Goal: Download file/media

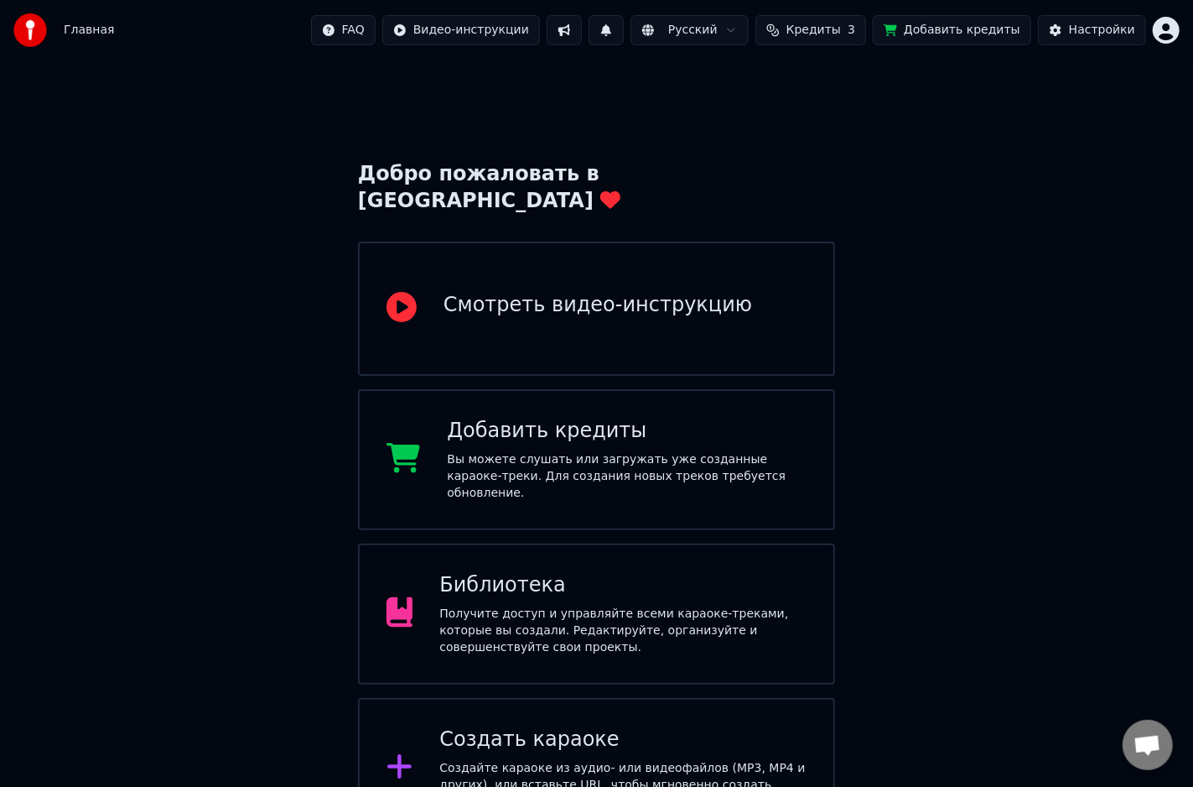
click at [1116, 312] on div "Добро пожаловать в Youka Смотреть видео-инструкцию Добавить кредиты Вы можете с…" at bounding box center [596, 531] width 1193 height 943
click at [627, 572] on div "Библиотека" at bounding box center [622, 585] width 367 height 27
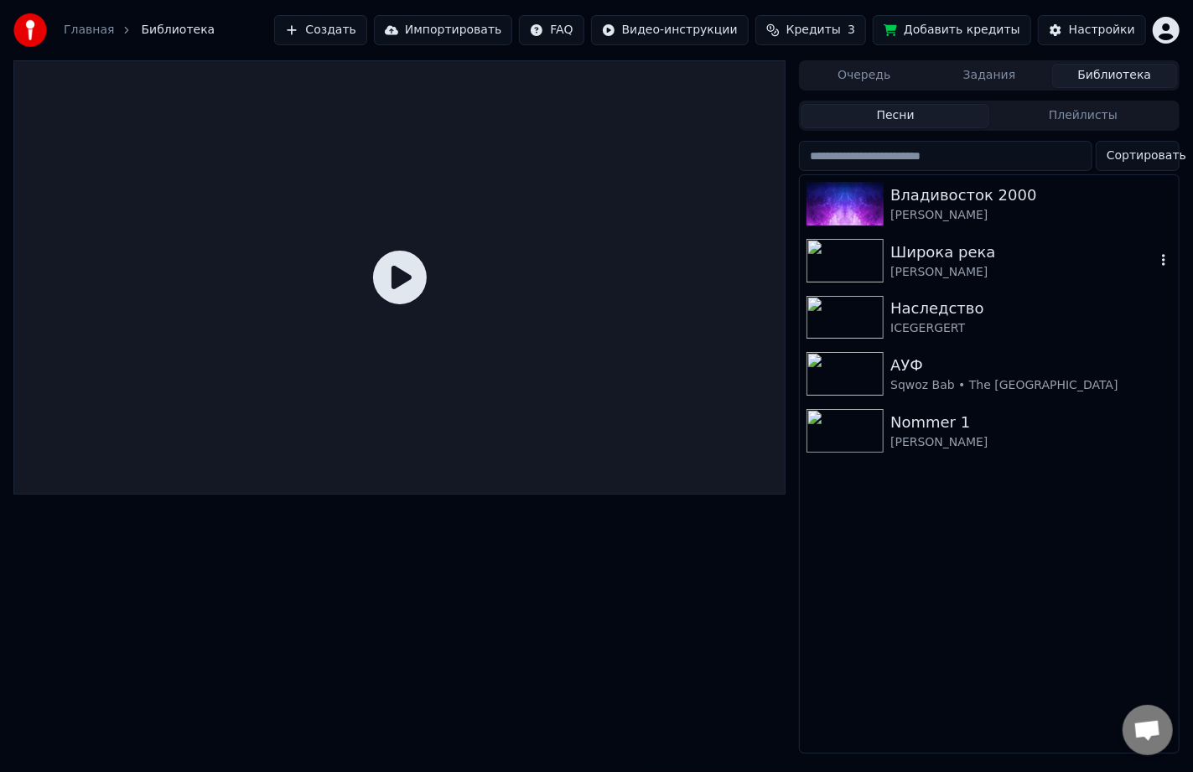
click at [906, 270] on div "[PERSON_NAME]" at bounding box center [1023, 272] width 265 height 17
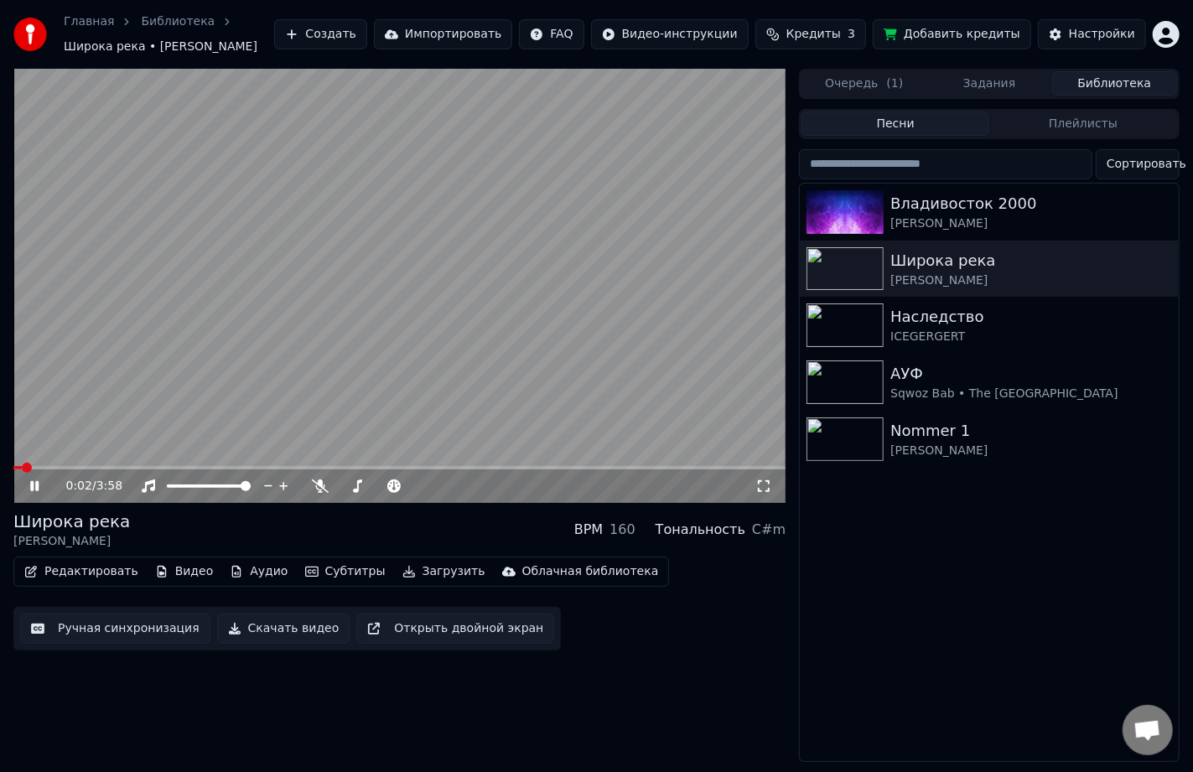
click at [32, 485] on icon at bounding box center [34, 486] width 8 height 10
click at [87, 575] on button "Редактировать" at bounding box center [81, 571] width 127 height 23
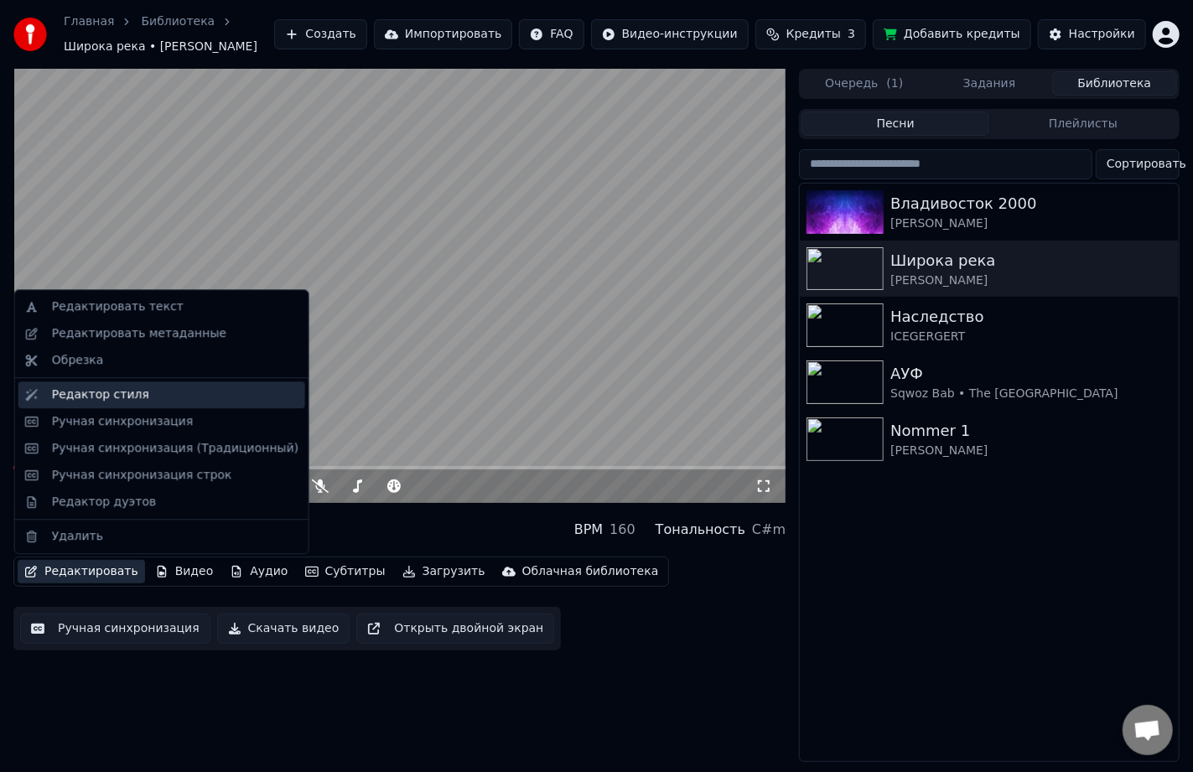
click at [76, 390] on div "Редактор стиля" at bounding box center [100, 395] width 97 height 17
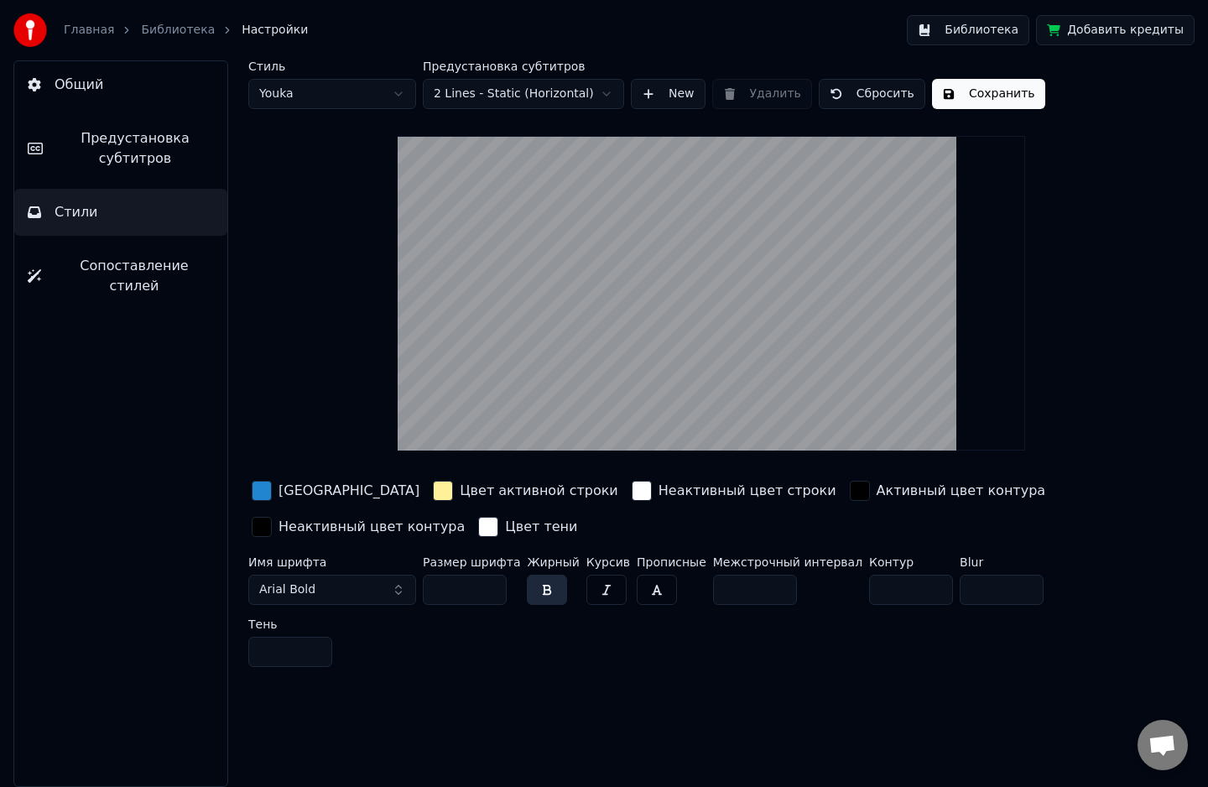
click at [105, 159] on span "Предустановка субтитров" at bounding box center [135, 148] width 158 height 40
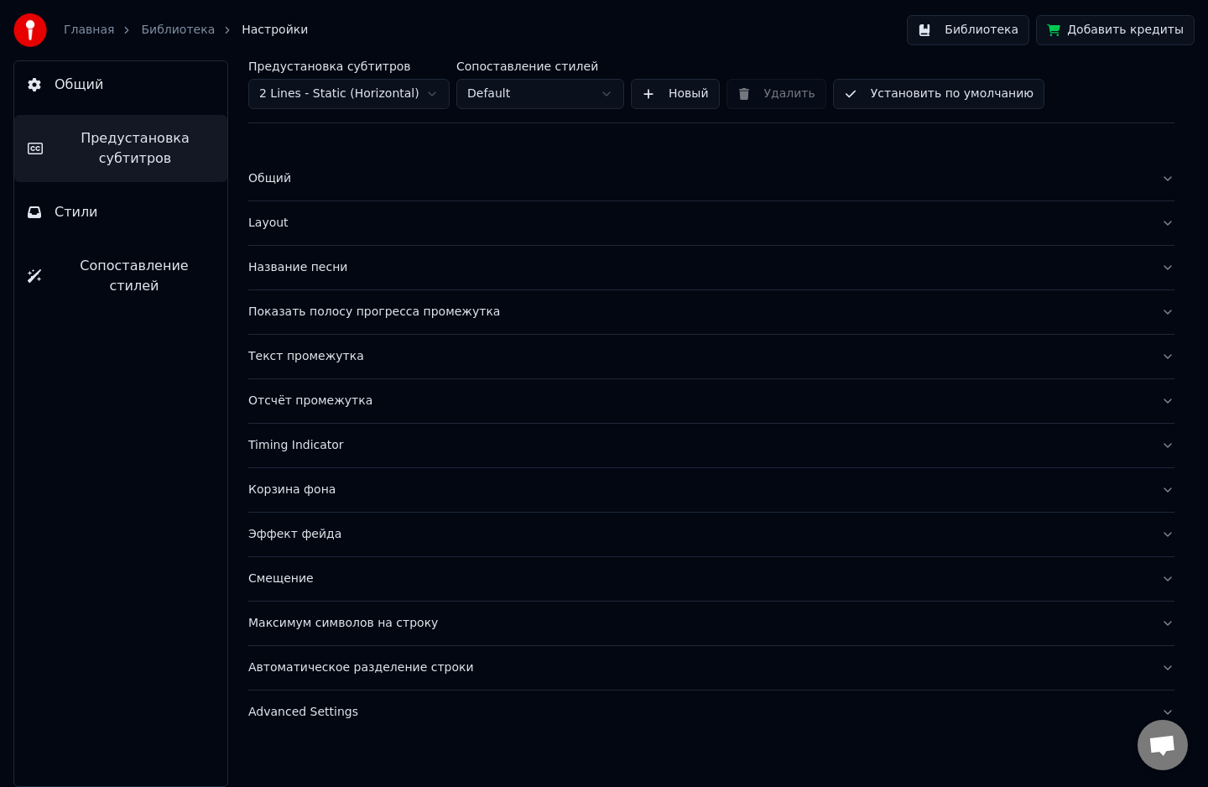
click at [373, 305] on div "Показать полосу прогресса промежутка" at bounding box center [697, 312] width 899 height 17
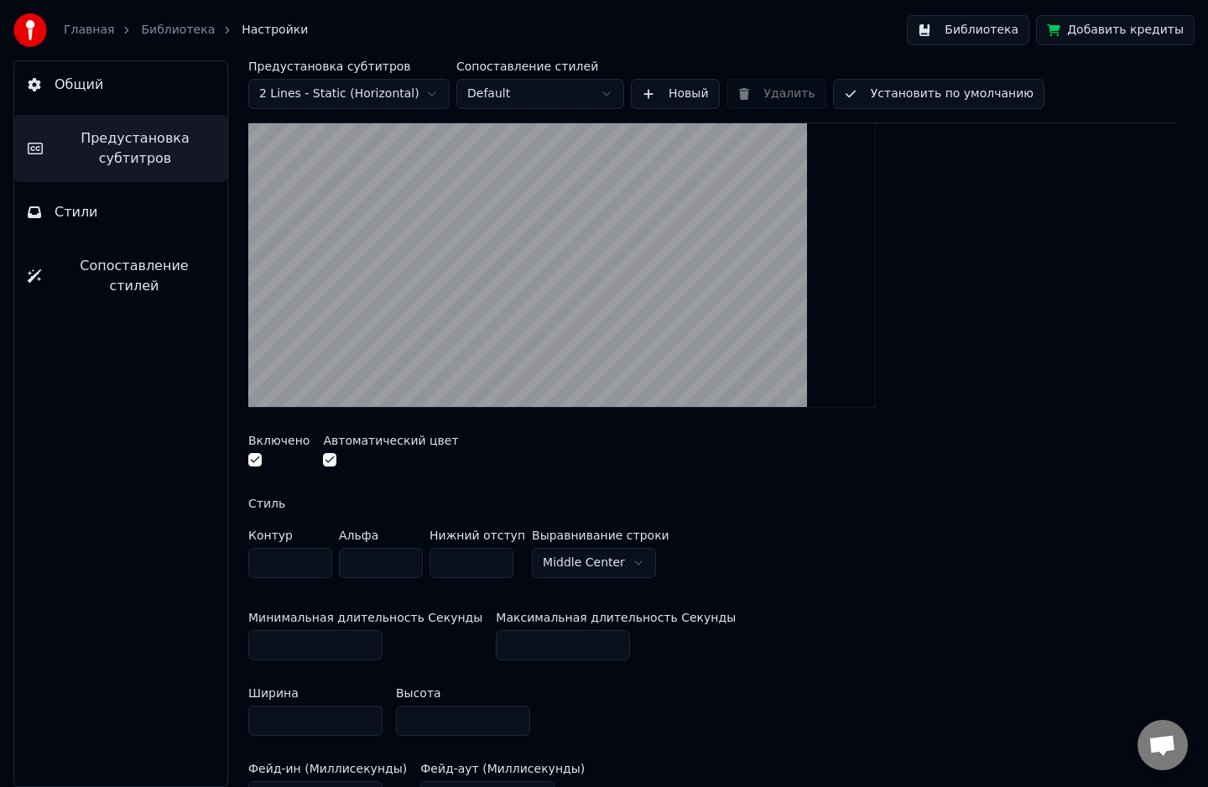
scroll to position [275, 0]
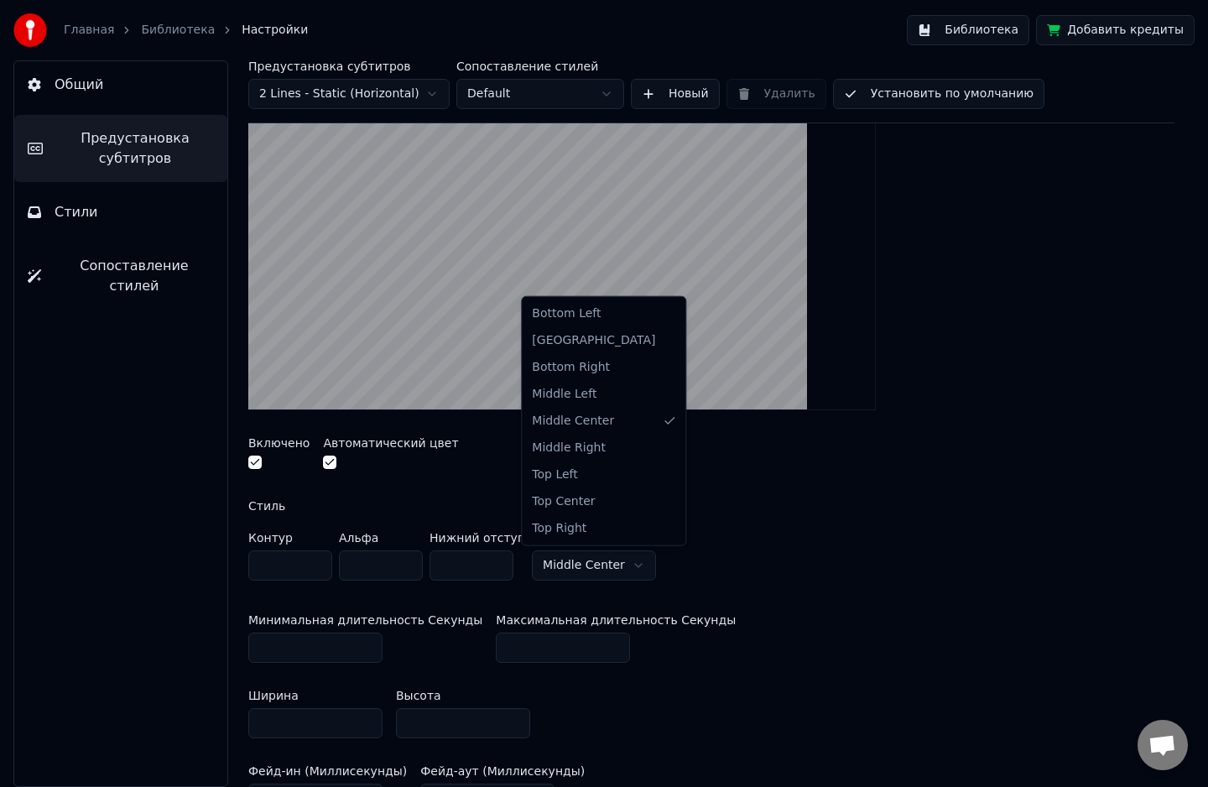
click at [615, 566] on html "Главная Библиотека Настройки Библиотека Добавить кредиты Общий Предустановка су…" at bounding box center [604, 393] width 1208 height 787
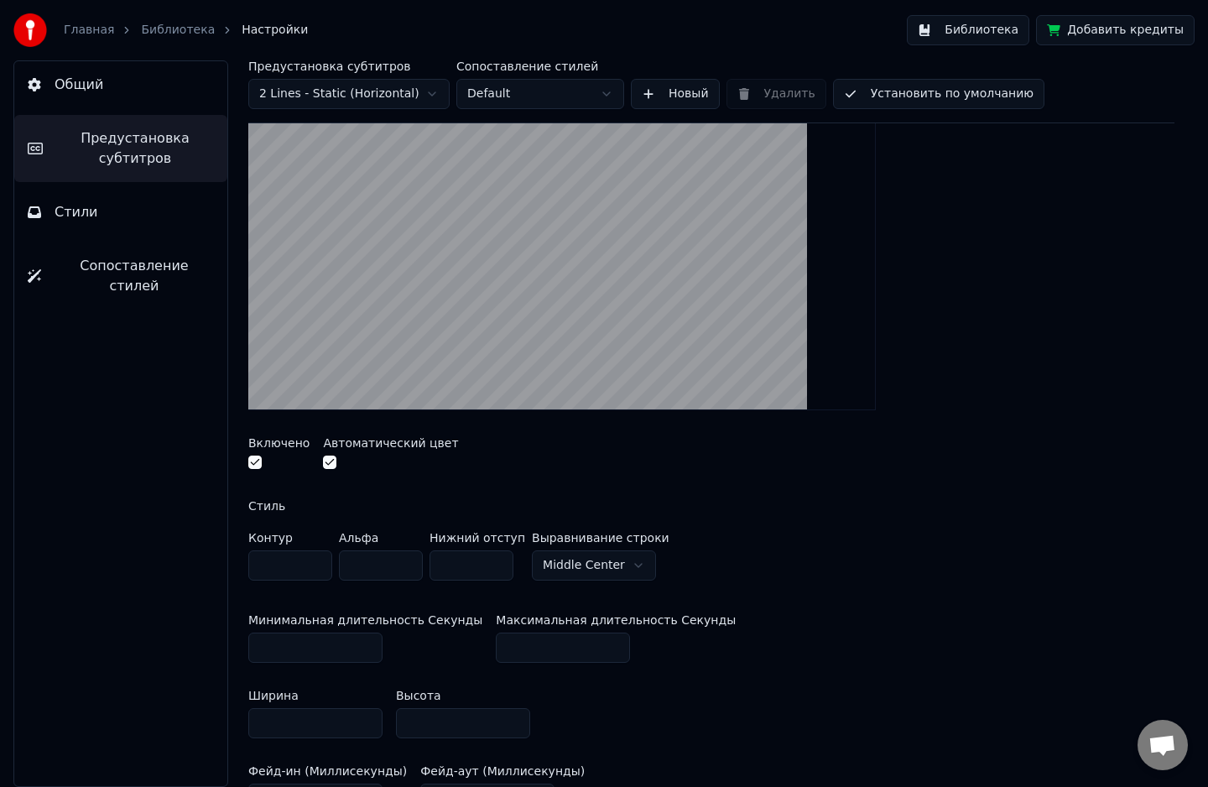
click at [669, 546] on html "Главная Библиотека Настройки Библиотека Добавить кредиты Общий Предустановка су…" at bounding box center [604, 393] width 1208 height 787
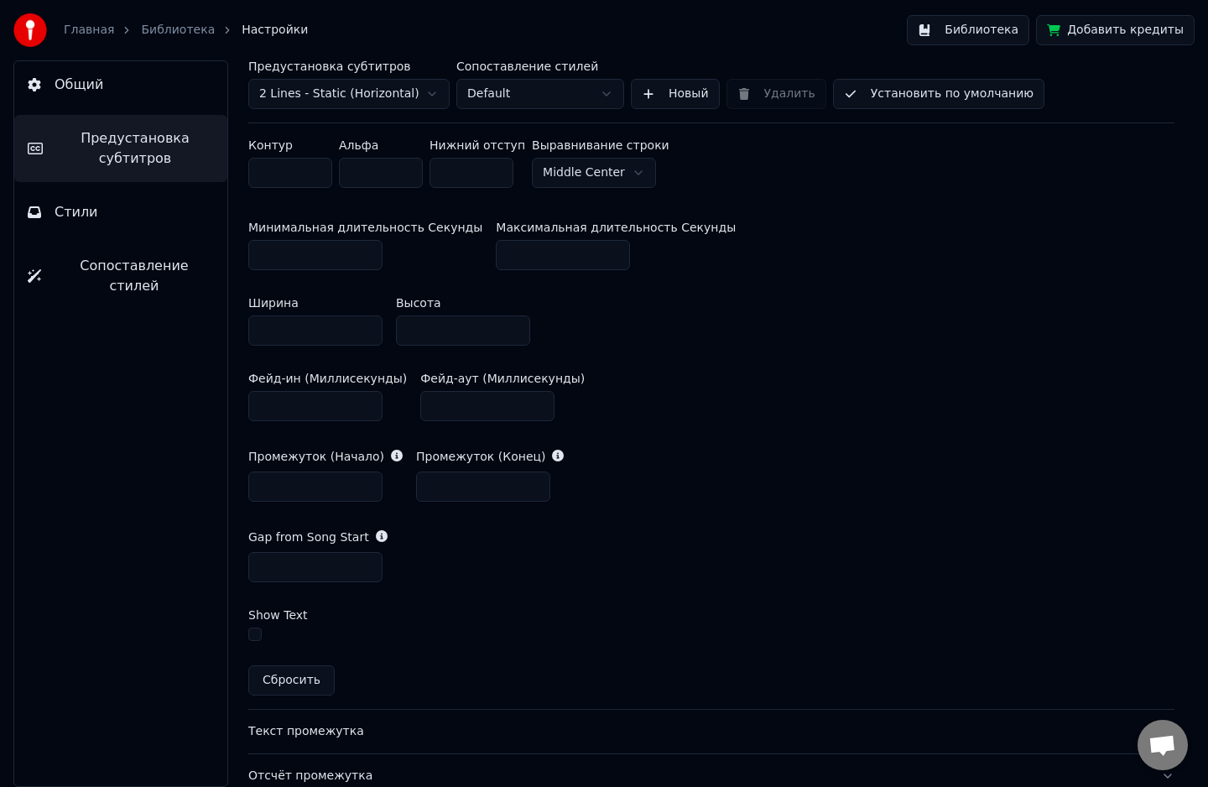
scroll to position [668, 0]
drag, startPoint x: 331, startPoint y: 559, endPoint x: 249, endPoint y: 565, distance: 82.5
click at [249, 565] on input "*" at bounding box center [315, 567] width 134 height 30
click at [367, 567] on input "*" at bounding box center [315, 567] width 134 height 30
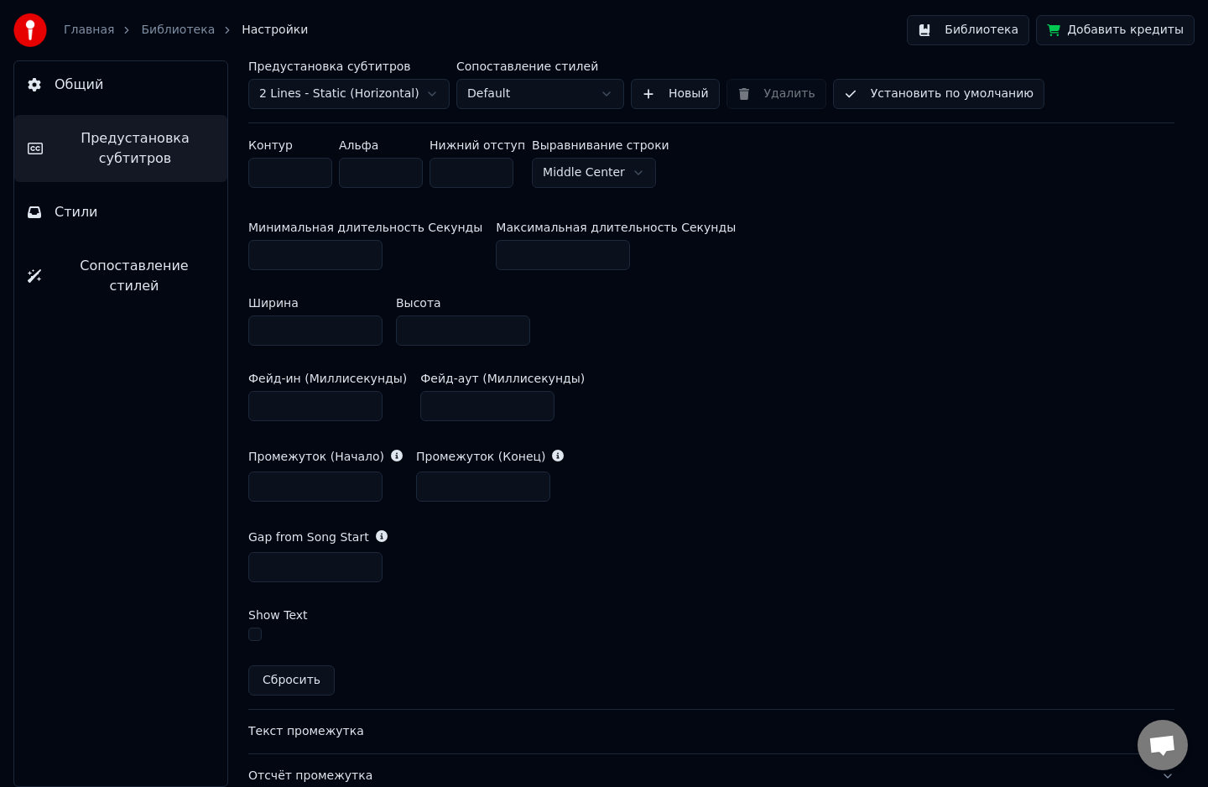
click at [367, 567] on input "*" at bounding box center [315, 567] width 134 height 30
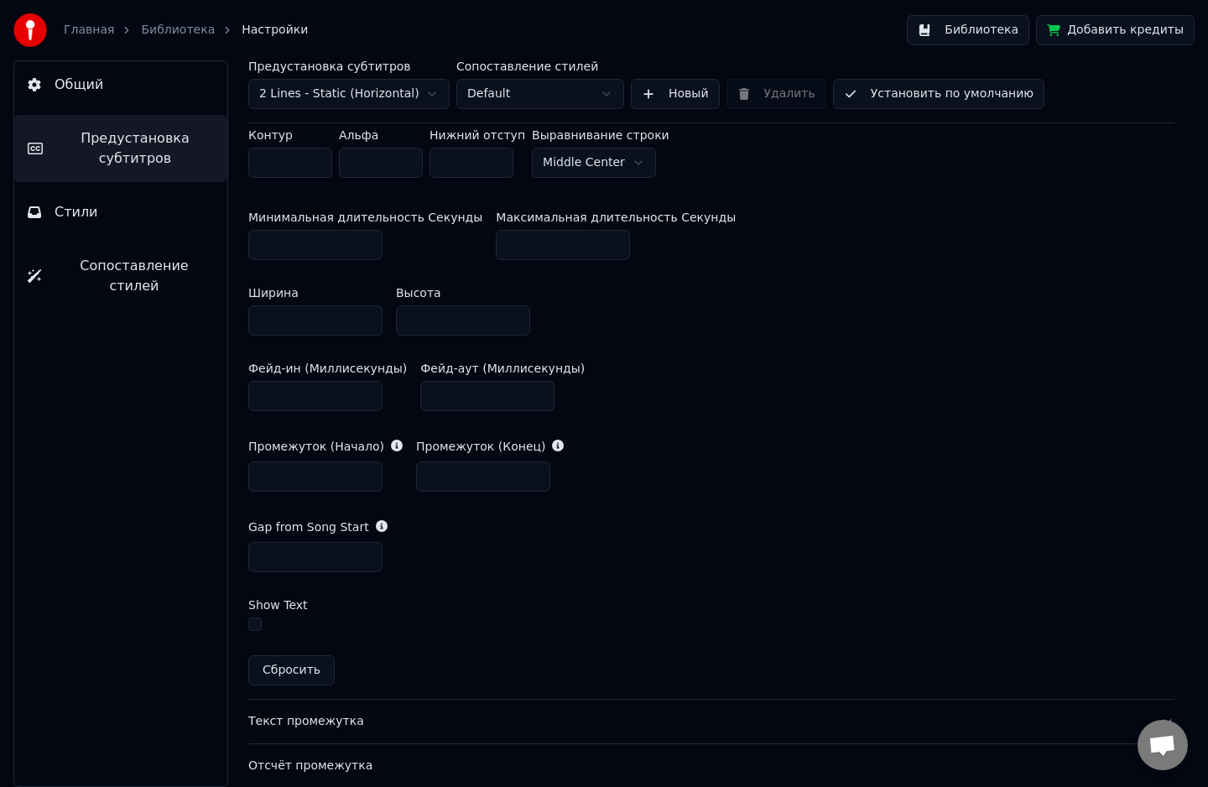
scroll to position [704, 0]
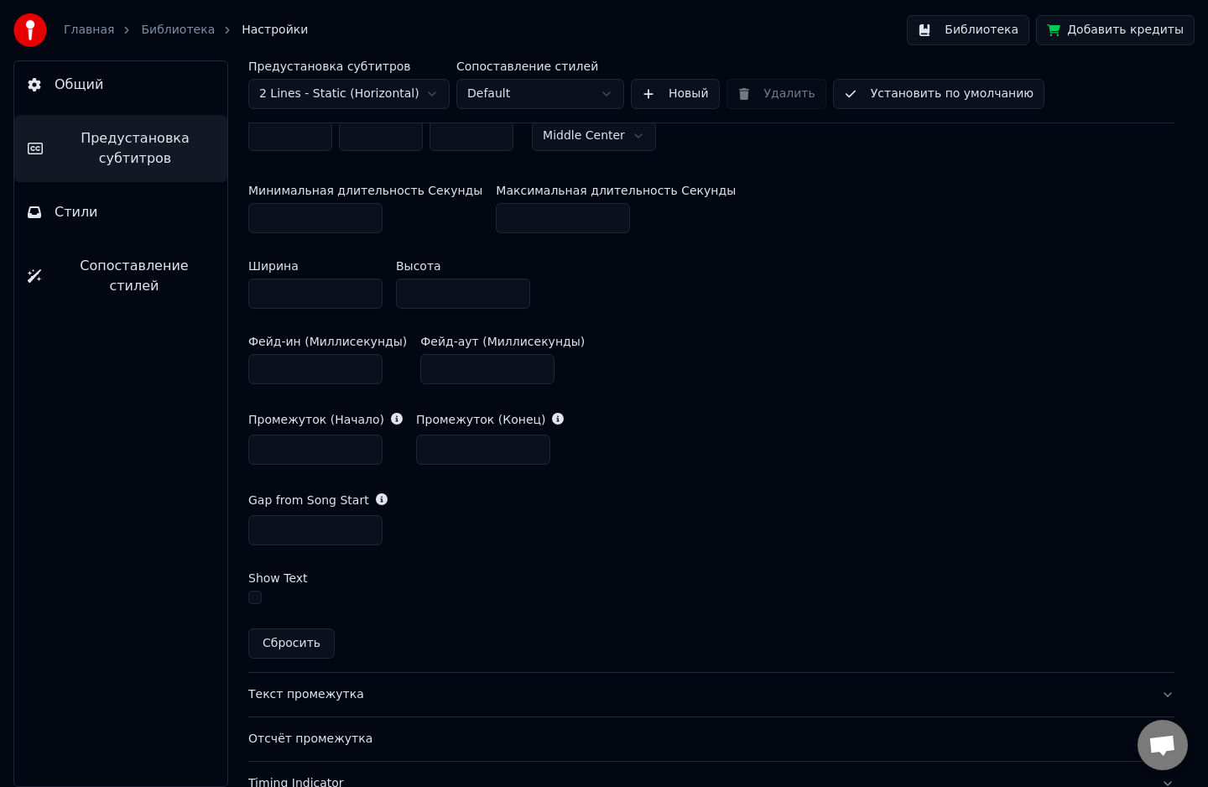
click at [364, 522] on input "**" at bounding box center [315, 530] width 134 height 30
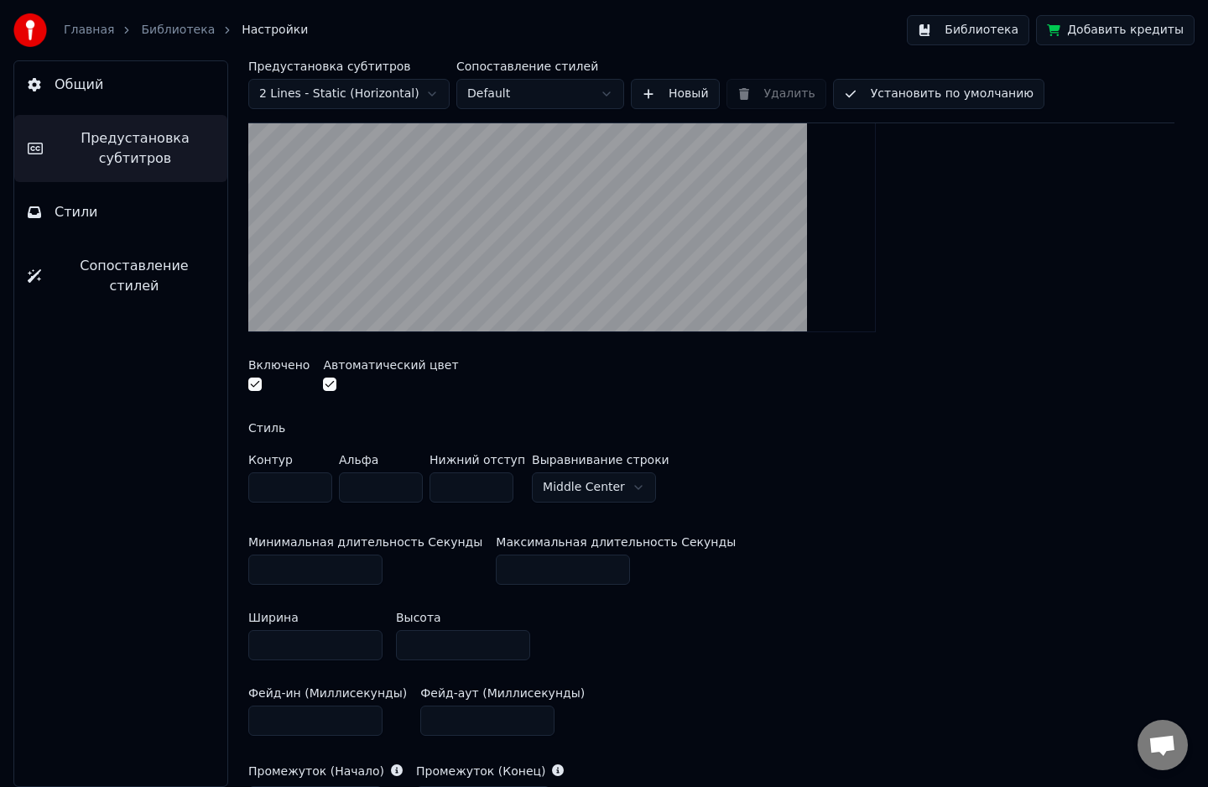
scroll to position [0, 0]
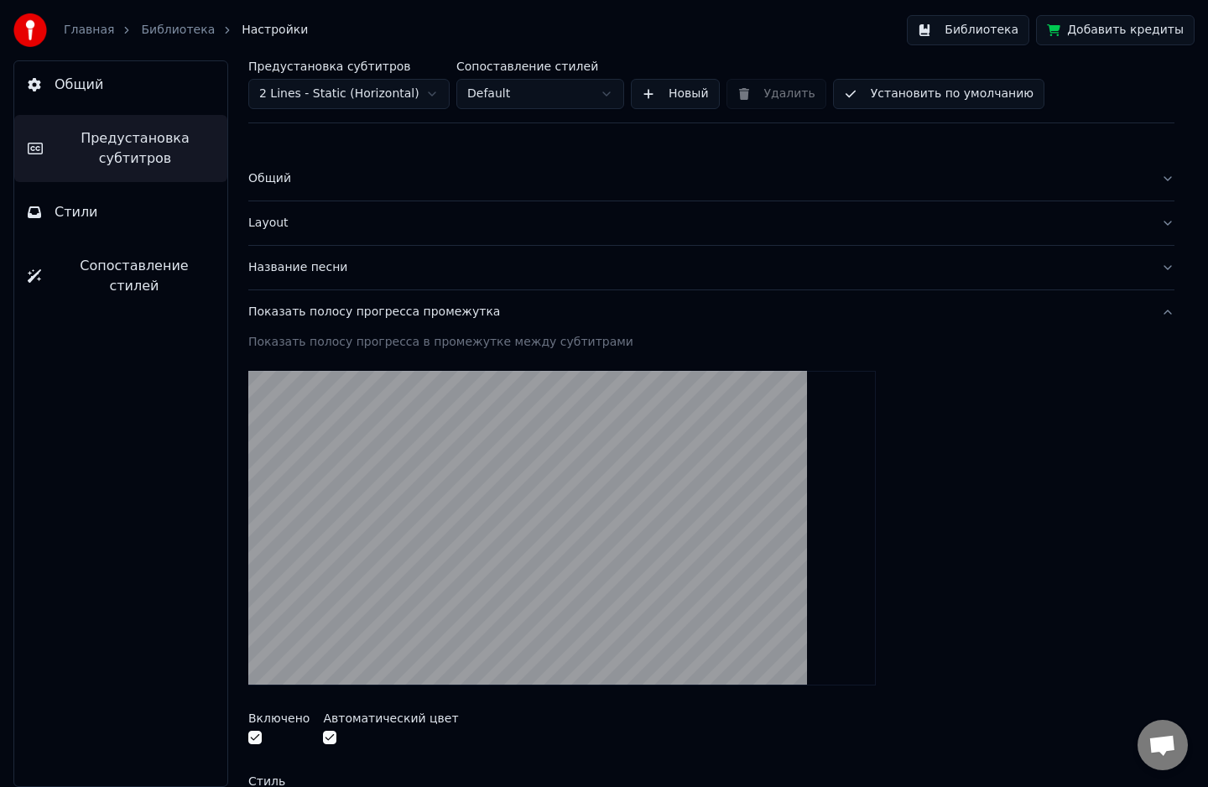
click at [502, 561] on video at bounding box center [561, 528] width 627 height 314
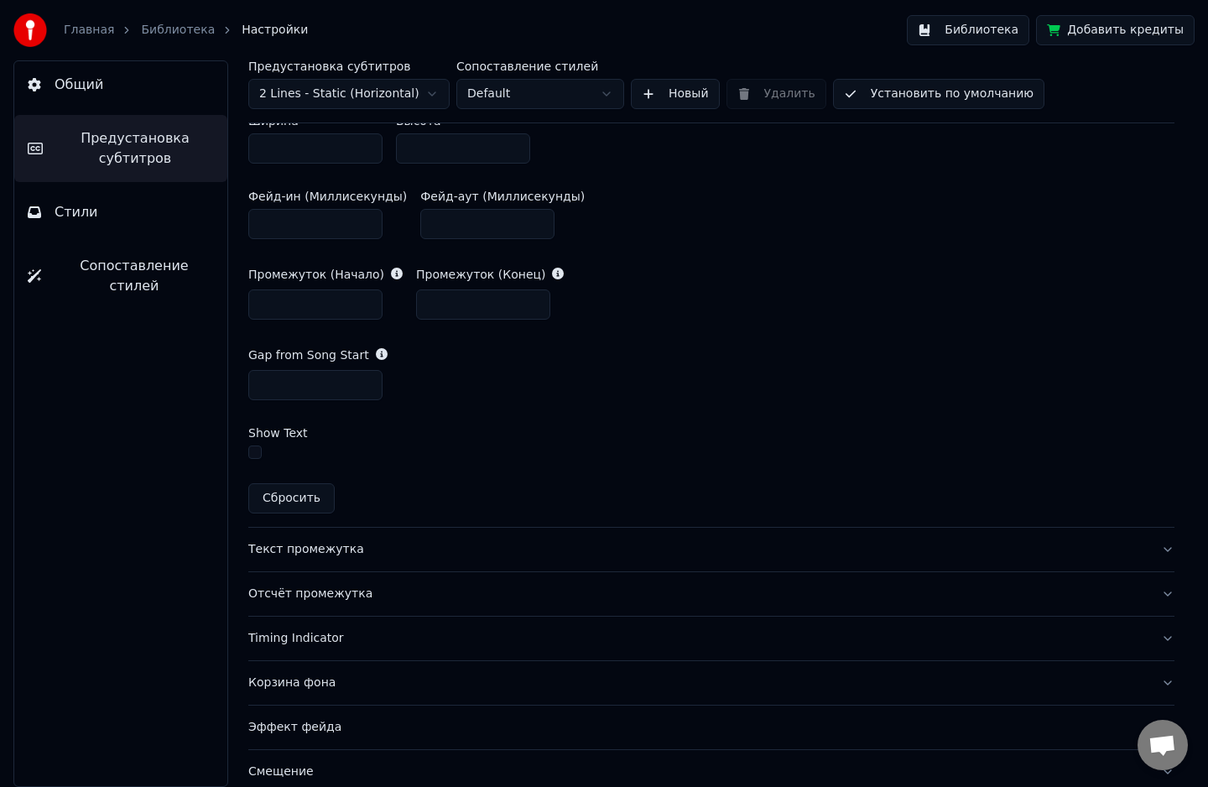
scroll to position [850, 0]
click at [366, 387] on input "*" at bounding box center [315, 384] width 134 height 30
click at [366, 379] on input "*" at bounding box center [315, 384] width 134 height 30
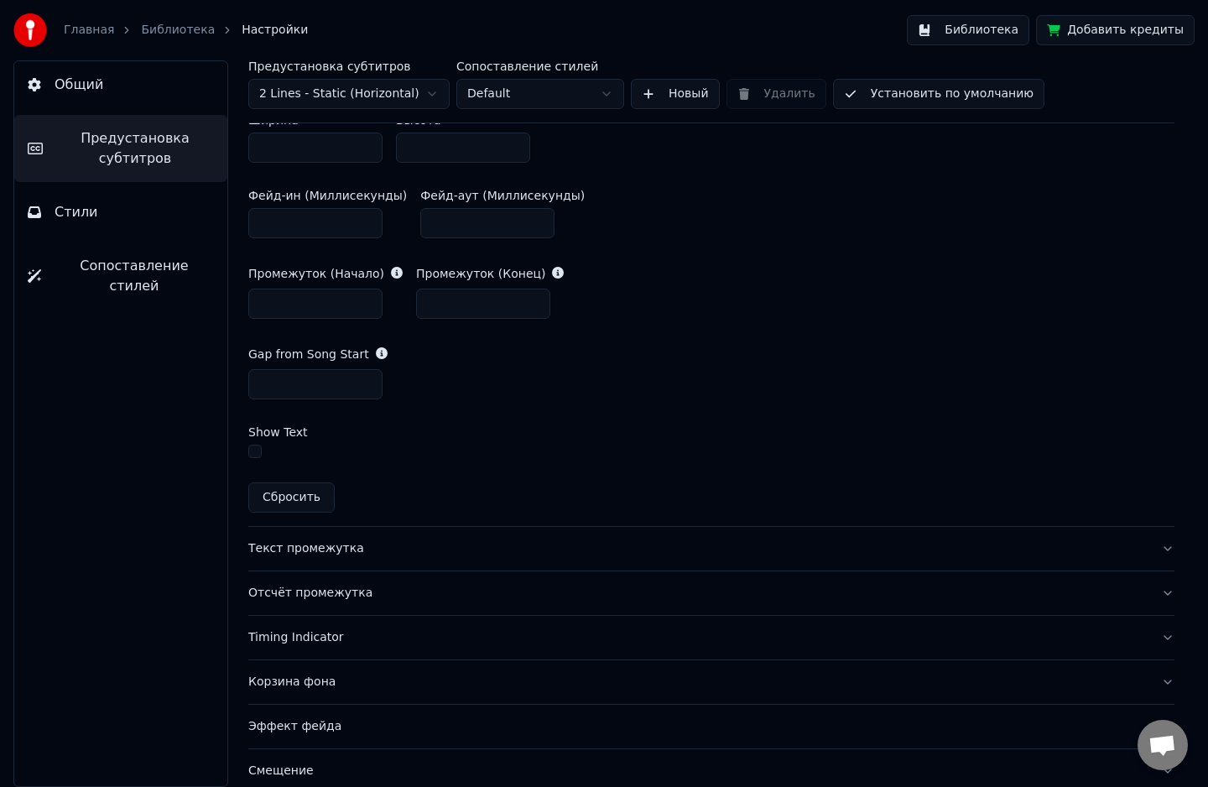
click at [367, 380] on input "*" at bounding box center [315, 384] width 134 height 30
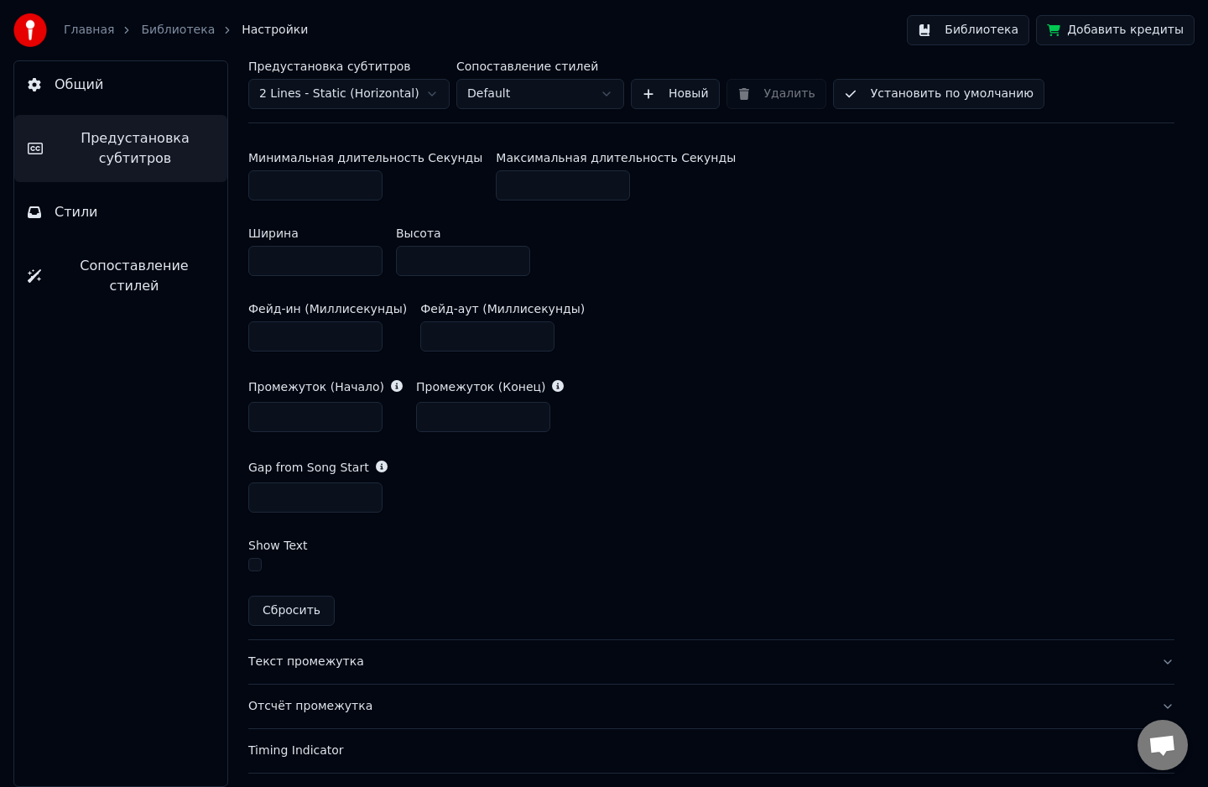
scroll to position [805, 0]
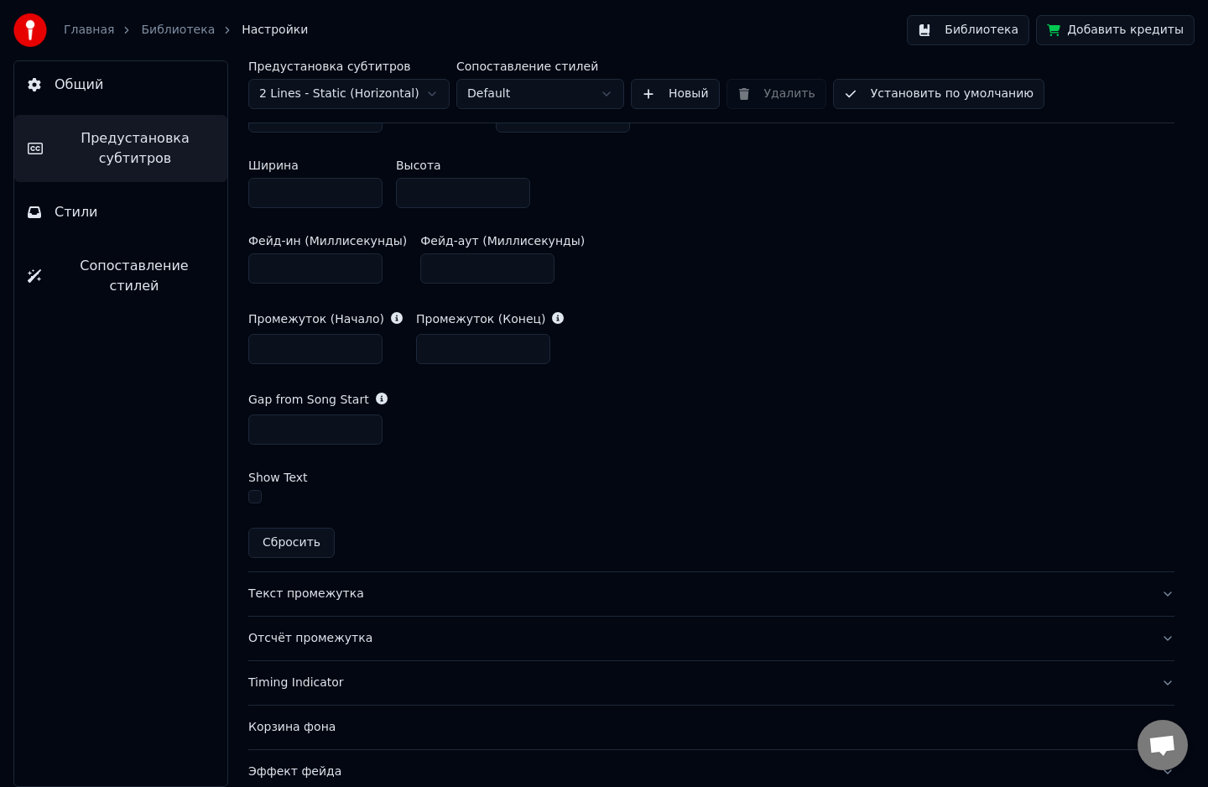
click at [366, 438] on input "*" at bounding box center [315, 429] width 134 height 30
click at [366, 426] on input "**" at bounding box center [315, 429] width 134 height 30
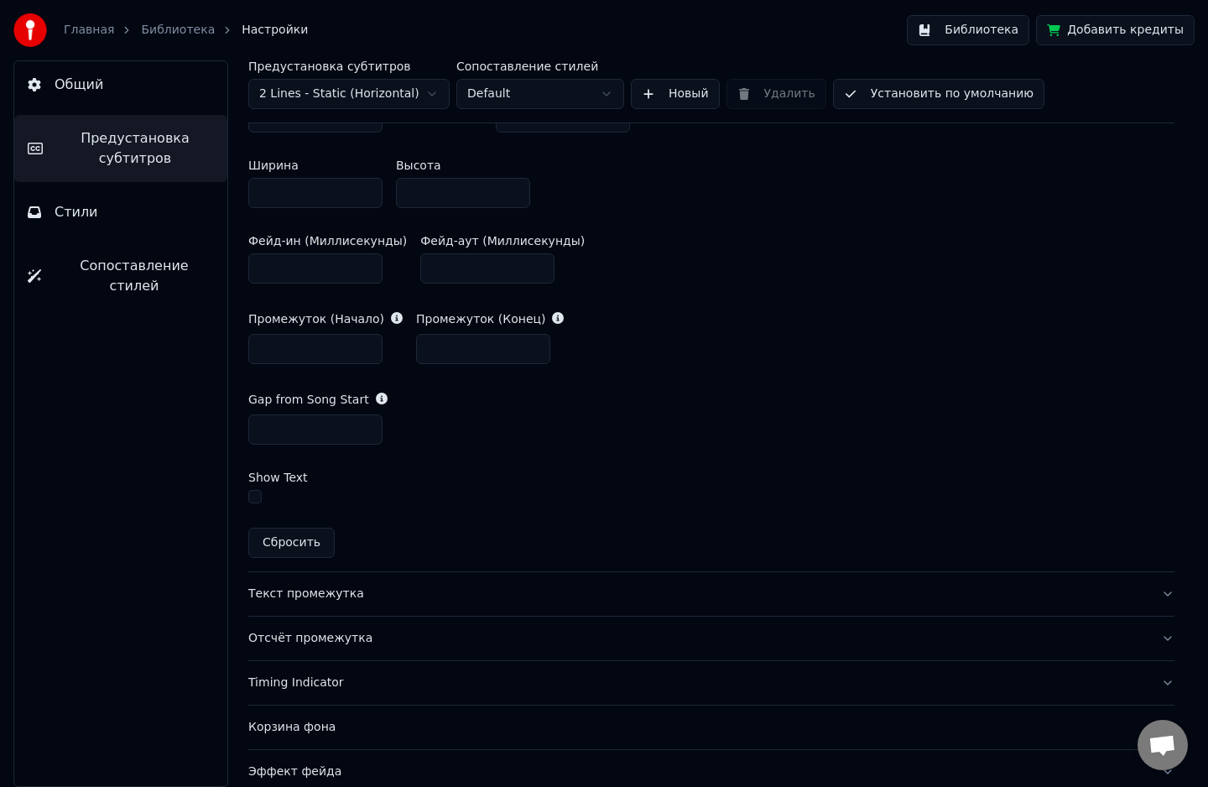
click at [366, 426] on input "**" at bounding box center [315, 429] width 134 height 30
click at [369, 433] on input "**" at bounding box center [315, 429] width 134 height 30
click at [369, 433] on input "*" at bounding box center [315, 429] width 134 height 30
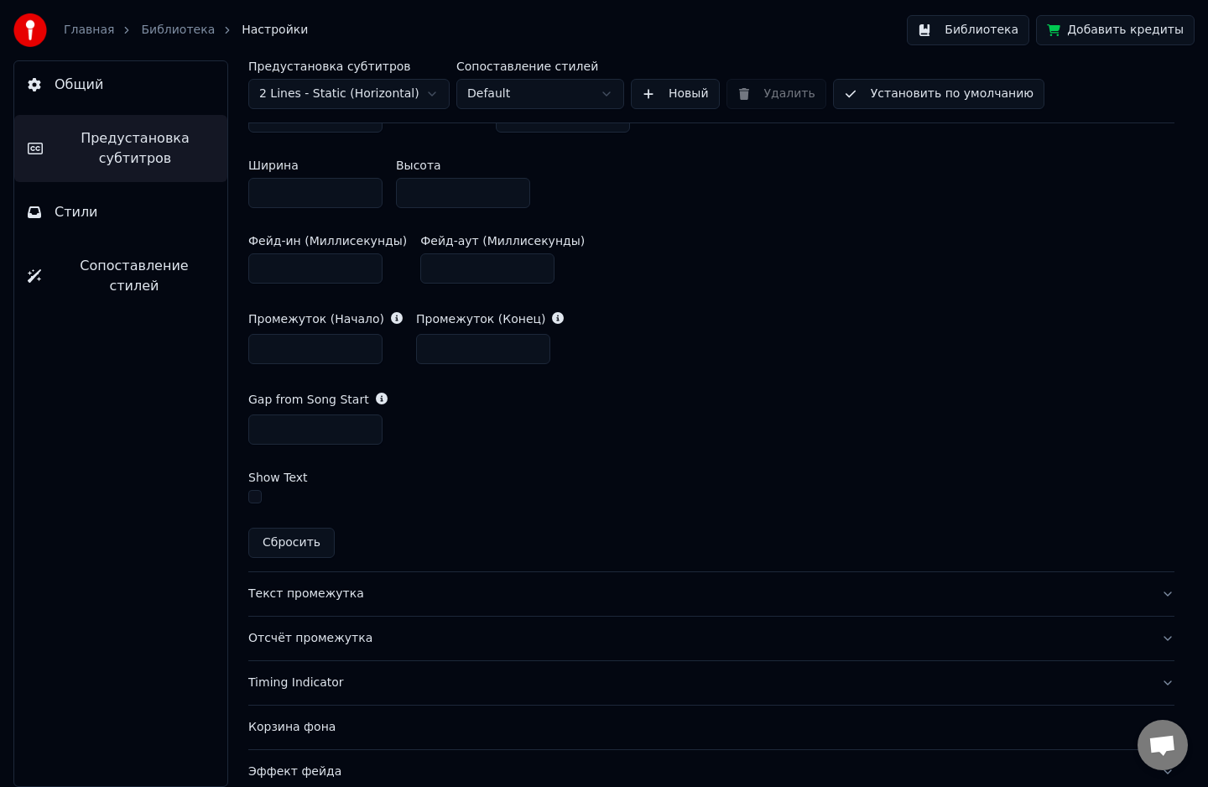
click at [369, 433] on input "*" at bounding box center [315, 429] width 134 height 30
click at [251, 493] on button "button" at bounding box center [254, 496] width 13 height 13
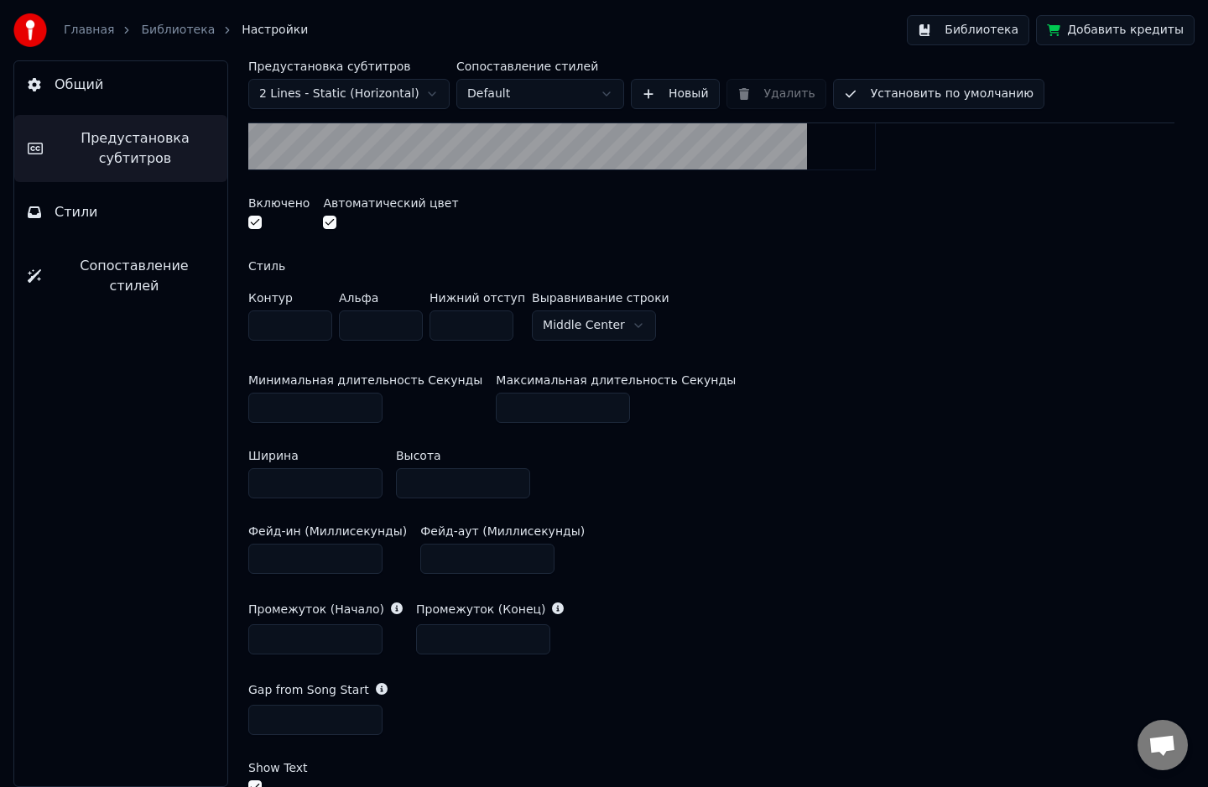
scroll to position [639, 0]
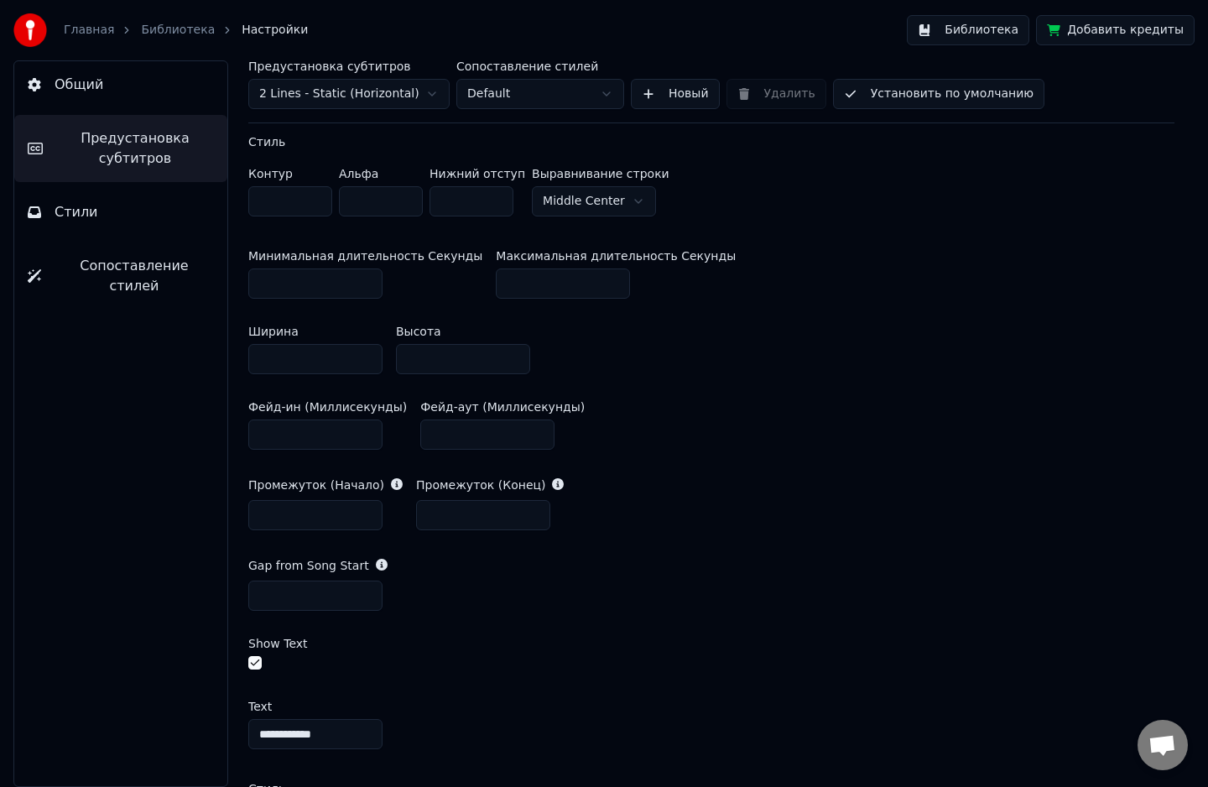
click at [368, 600] on input "*" at bounding box center [315, 595] width 134 height 30
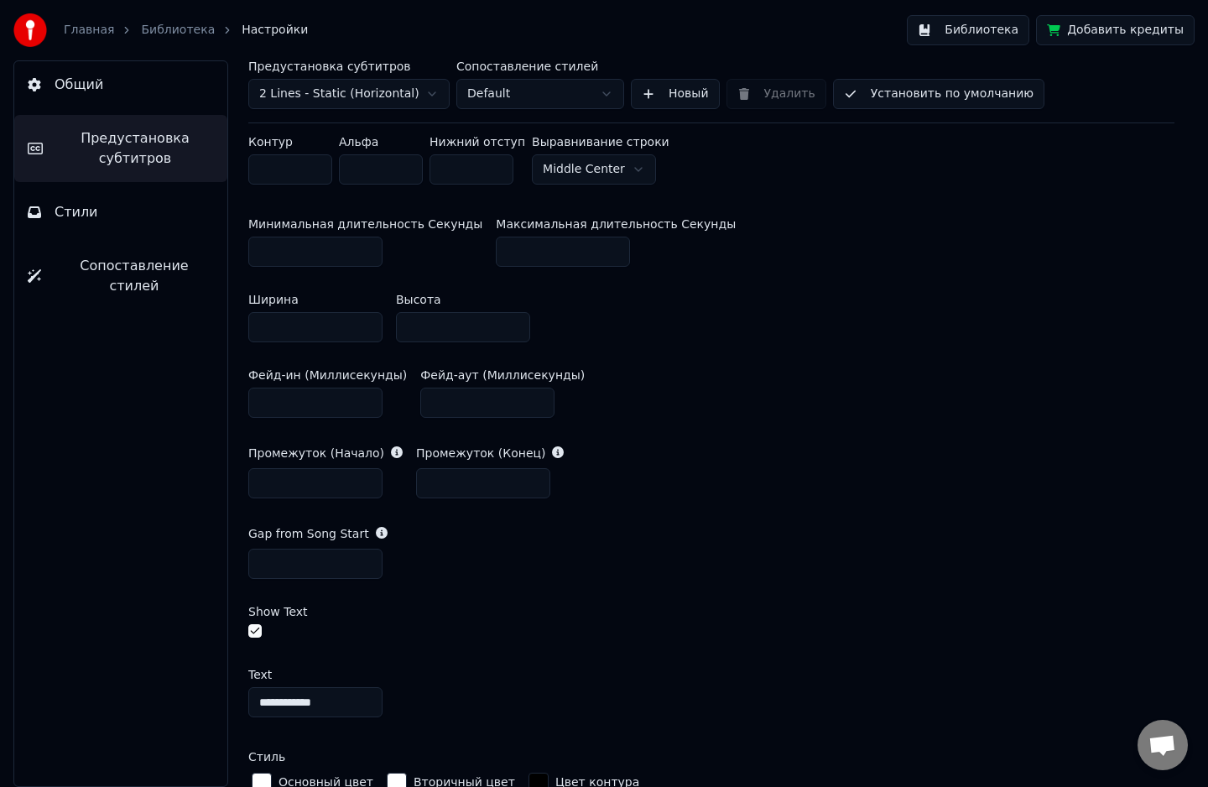
scroll to position [673, 0]
click at [364, 554] on input "*" at bounding box center [315, 561] width 134 height 30
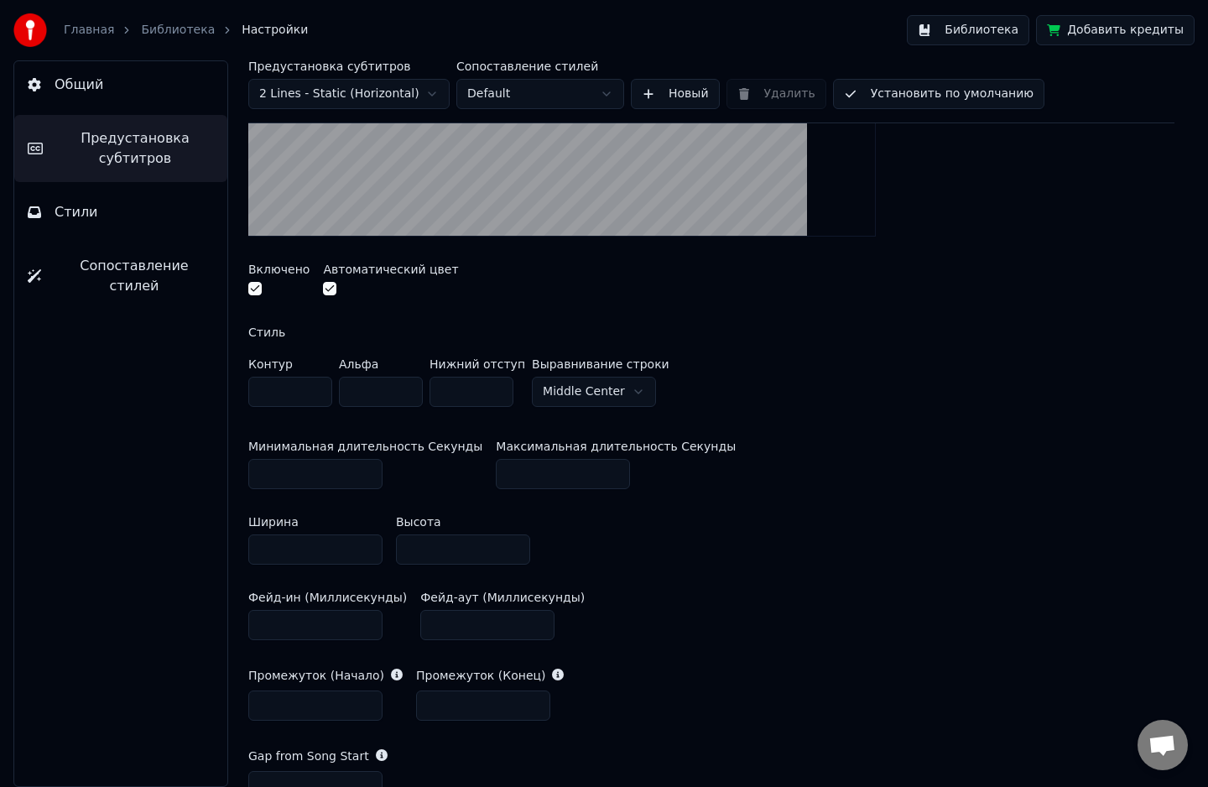
scroll to position [658, 0]
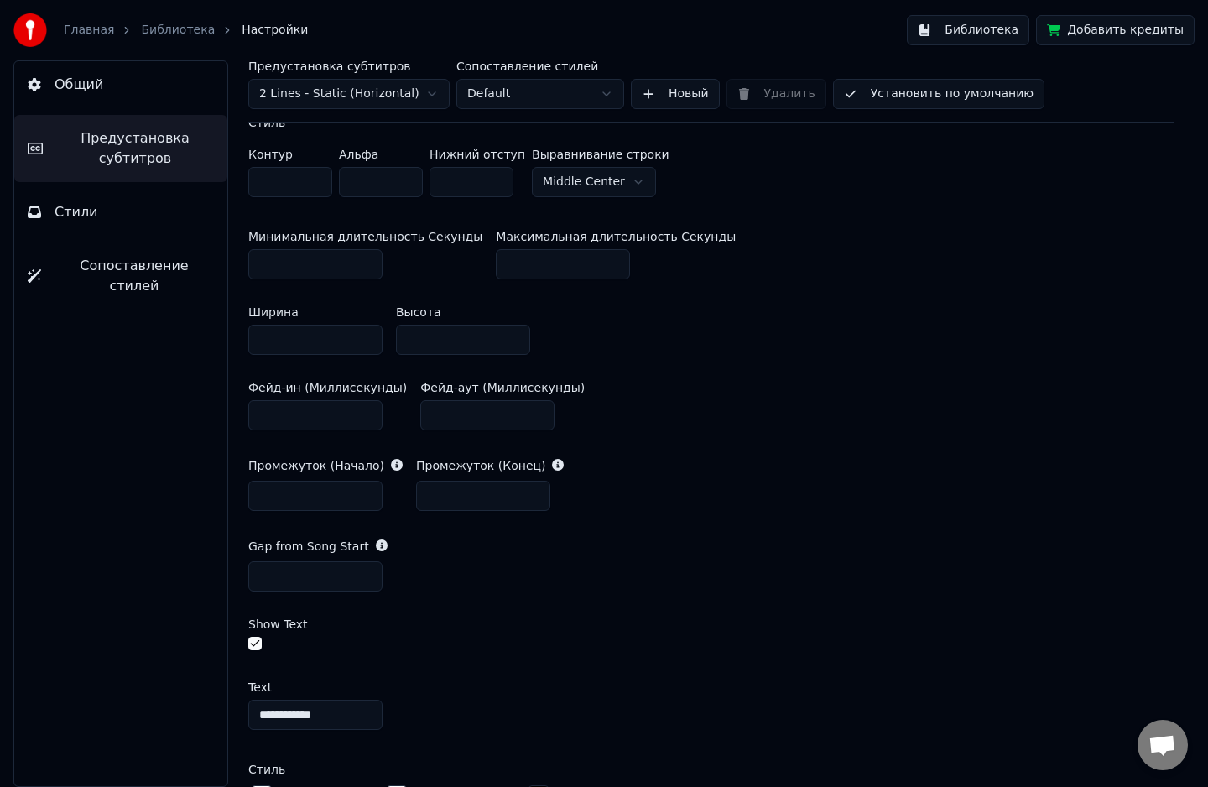
type input "*"
click at [370, 578] on input "*" at bounding box center [315, 576] width 134 height 30
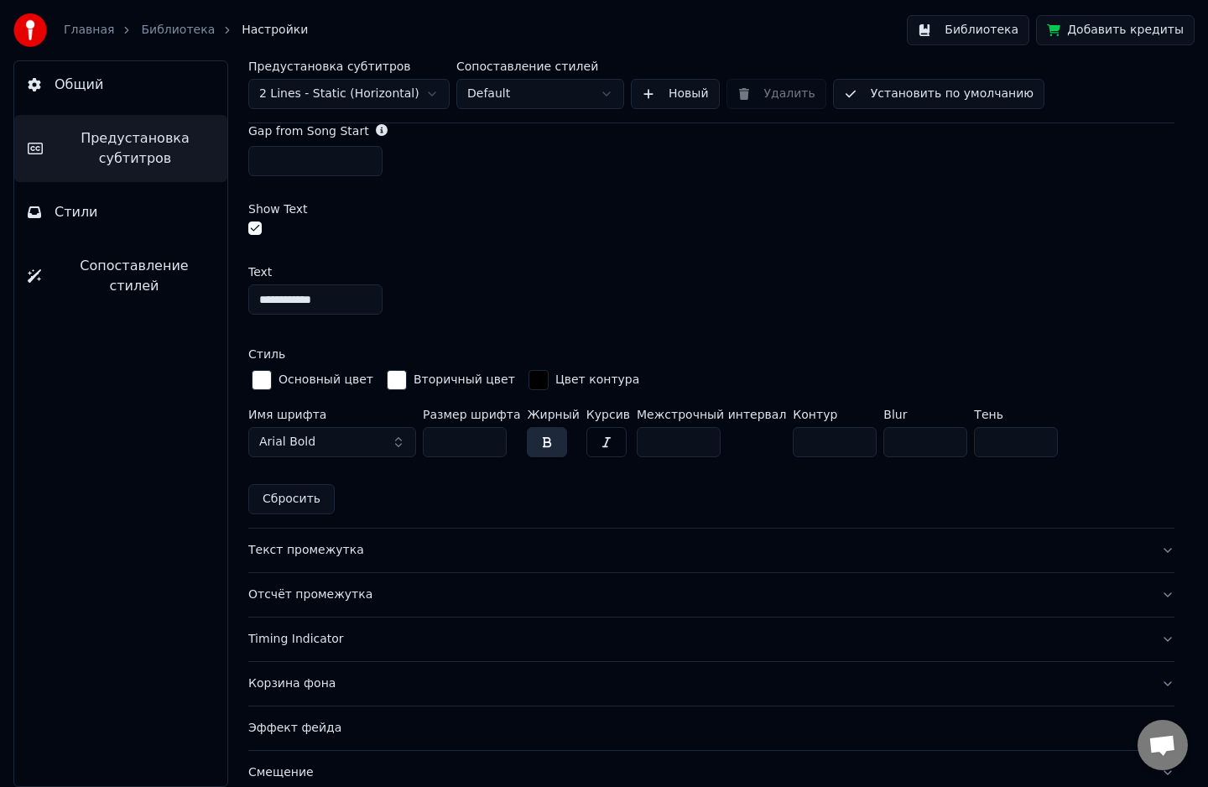
scroll to position [1073, 0]
click at [254, 226] on button "button" at bounding box center [254, 228] width 13 height 13
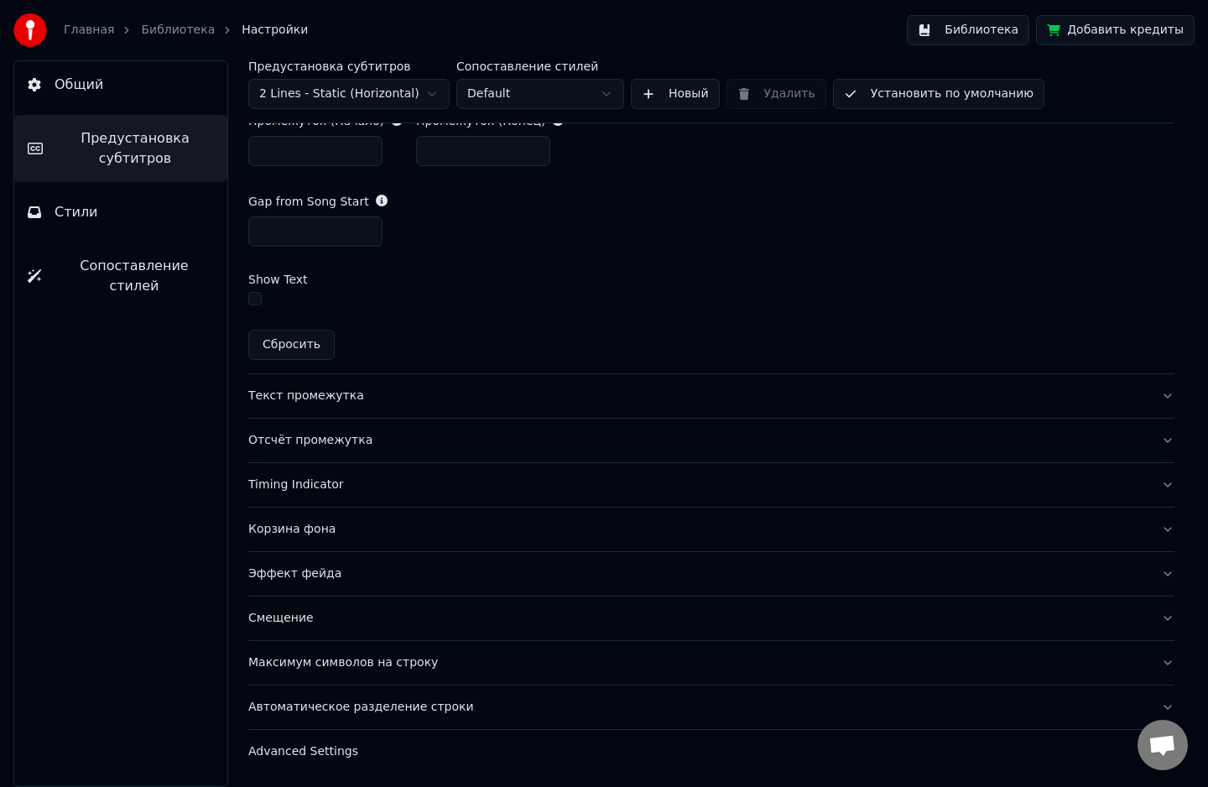
scroll to position [998, 0]
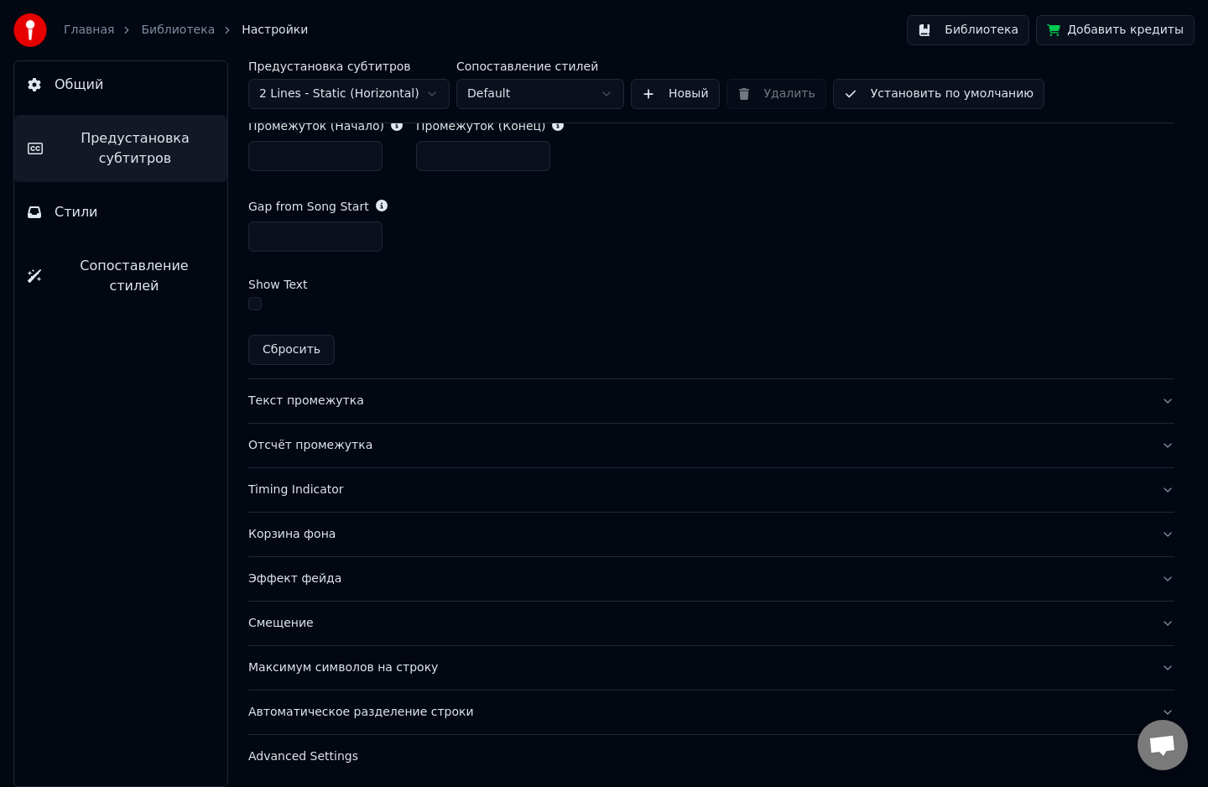
click at [329, 488] on div "Timing Indicator" at bounding box center [697, 489] width 899 height 17
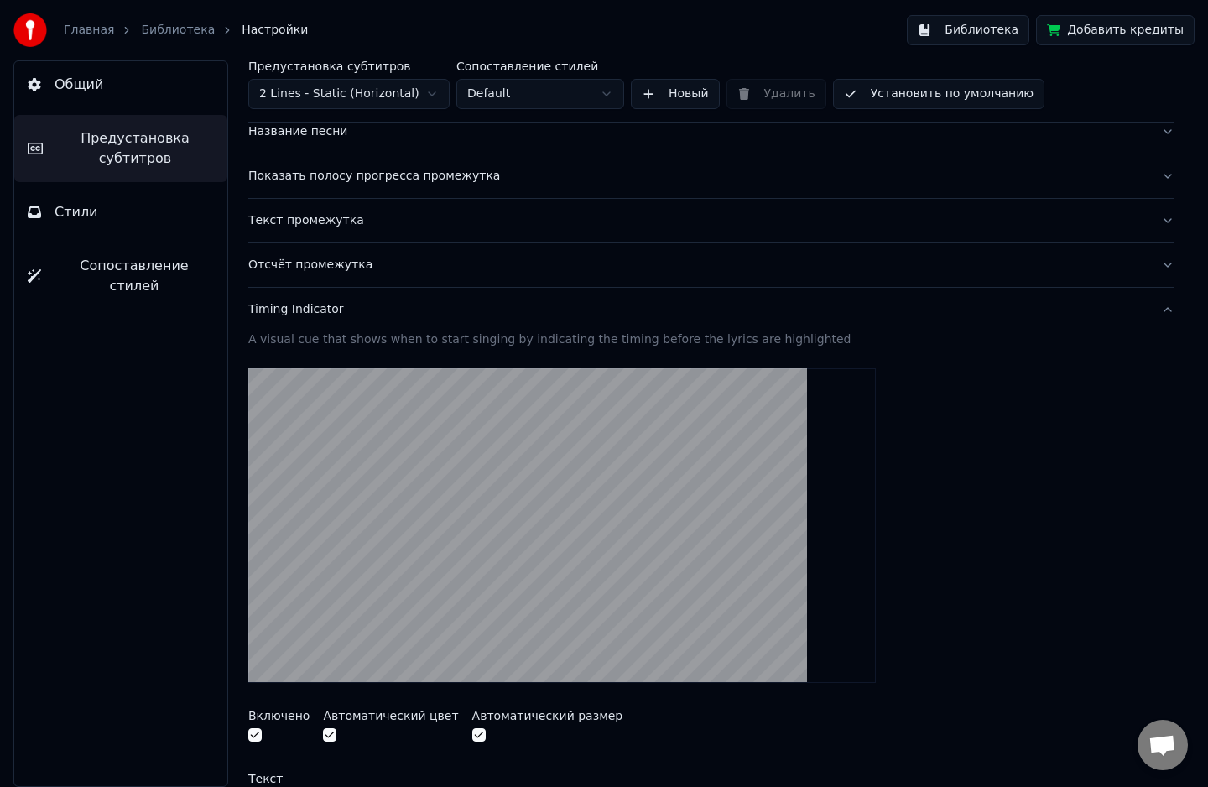
scroll to position [119, 0]
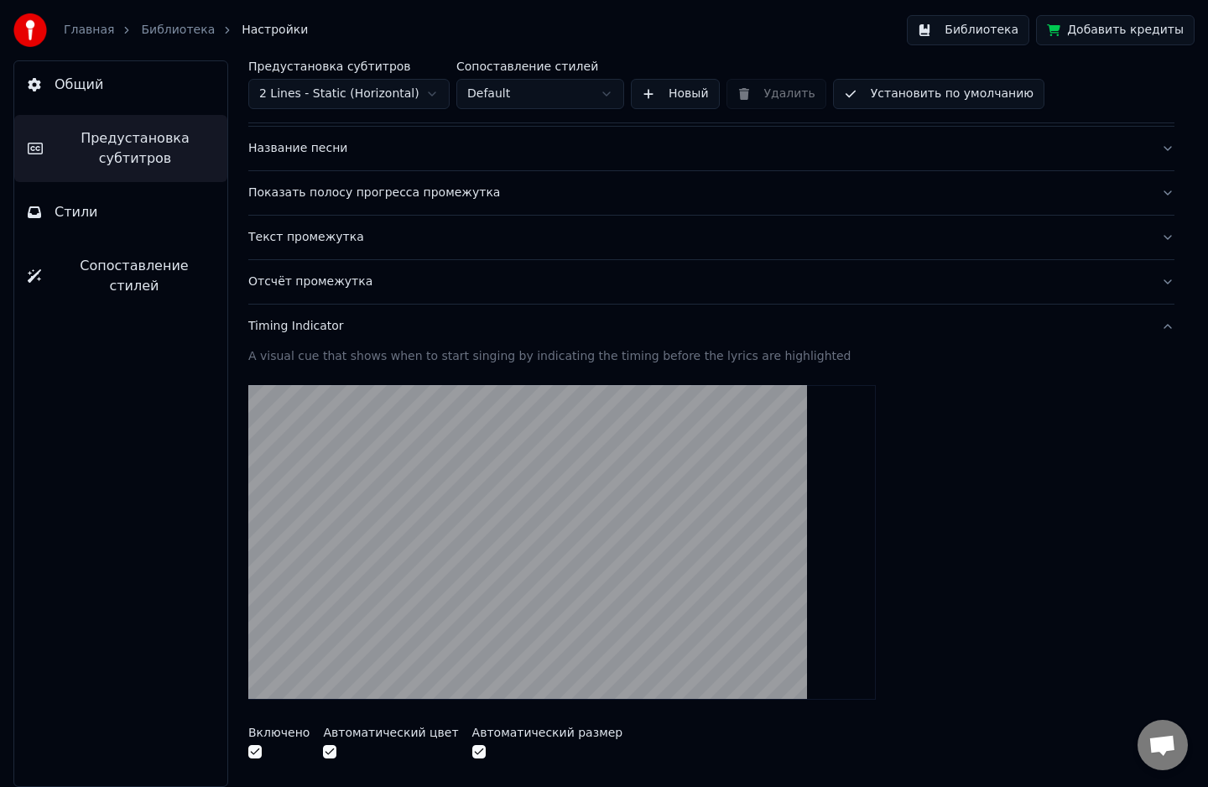
click at [309, 323] on div "Timing Indicator" at bounding box center [697, 326] width 899 height 17
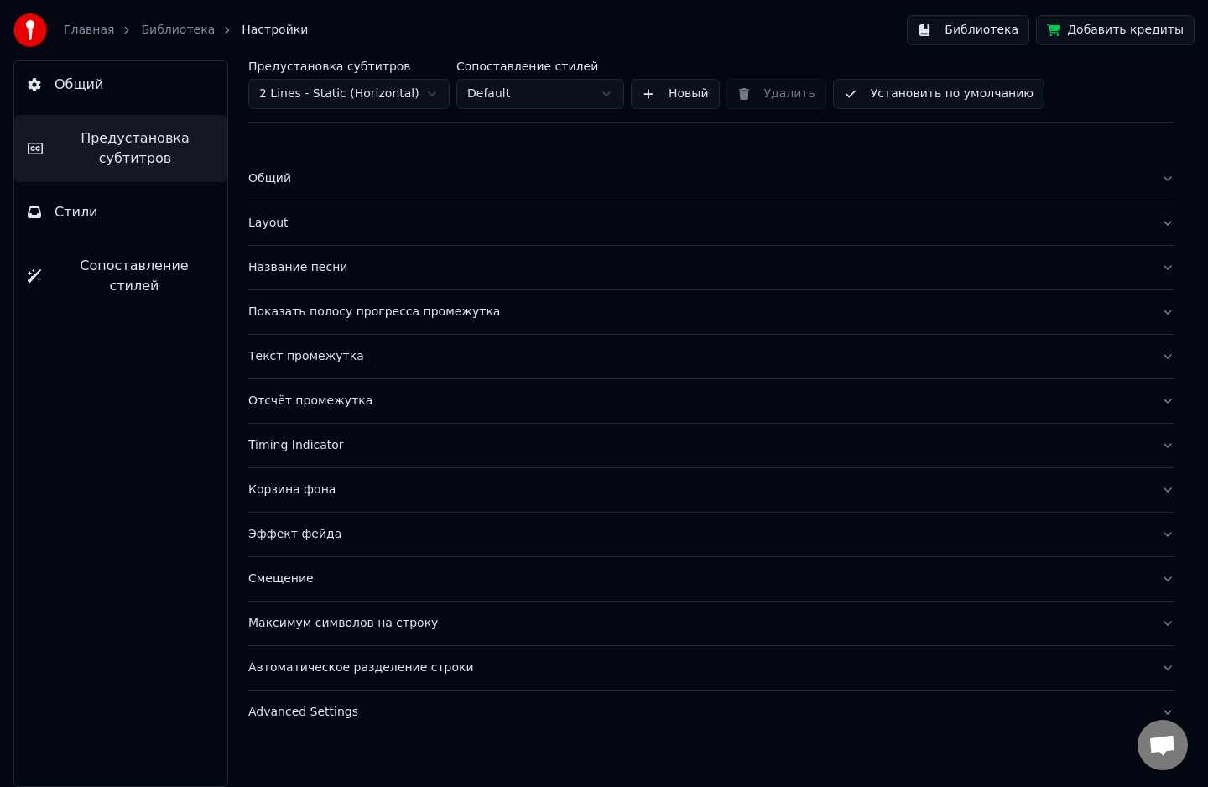
scroll to position [0, 0]
click at [318, 398] on div "Отсчёт промежутка" at bounding box center [697, 400] width 899 height 17
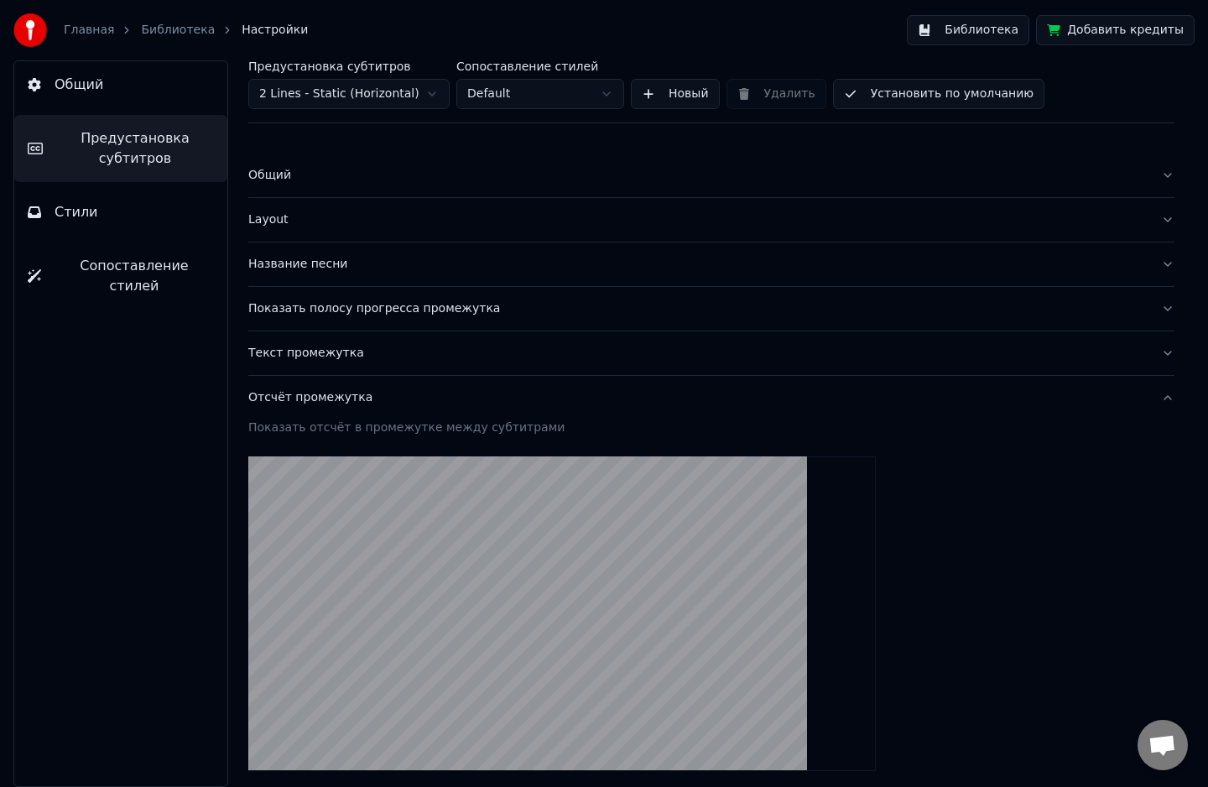
scroll to position [2, 0]
click at [330, 396] on div "Отсчёт промежутка" at bounding box center [697, 399] width 899 height 17
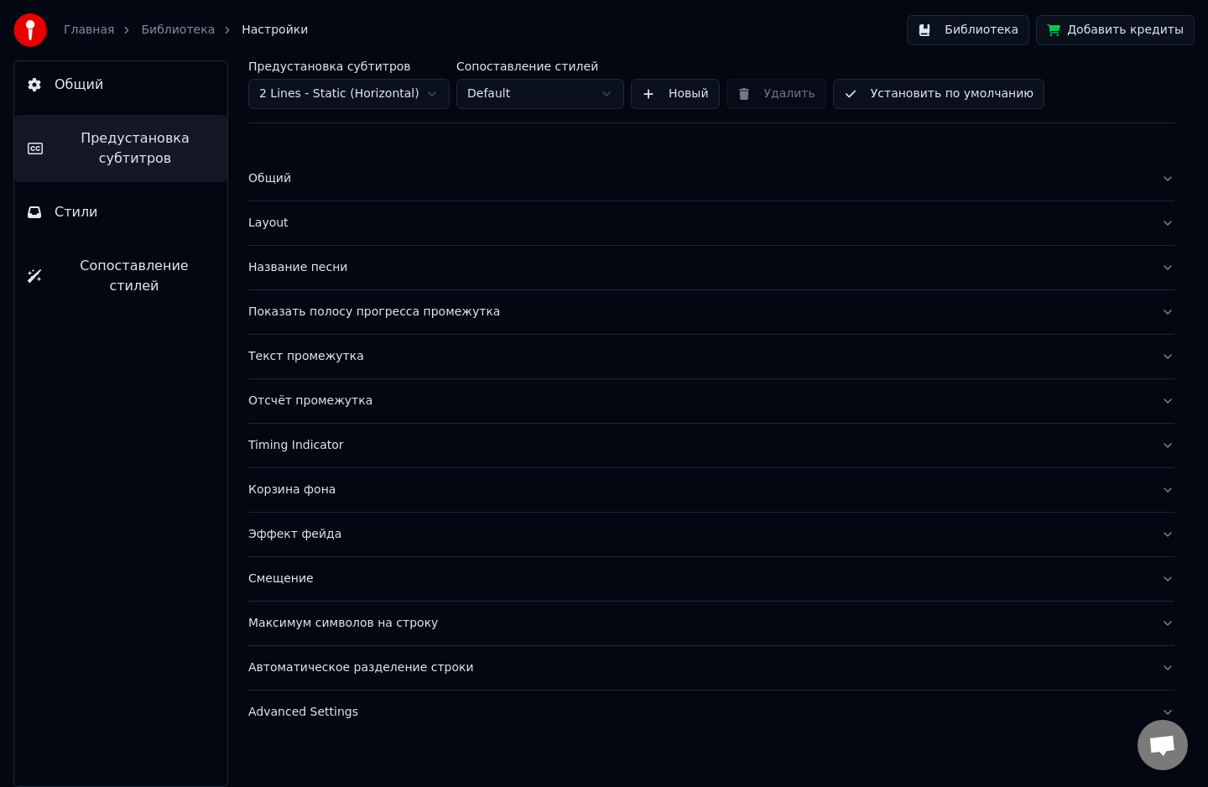
click at [351, 319] on div "Показать полосу прогресса промежутка" at bounding box center [697, 312] width 899 height 17
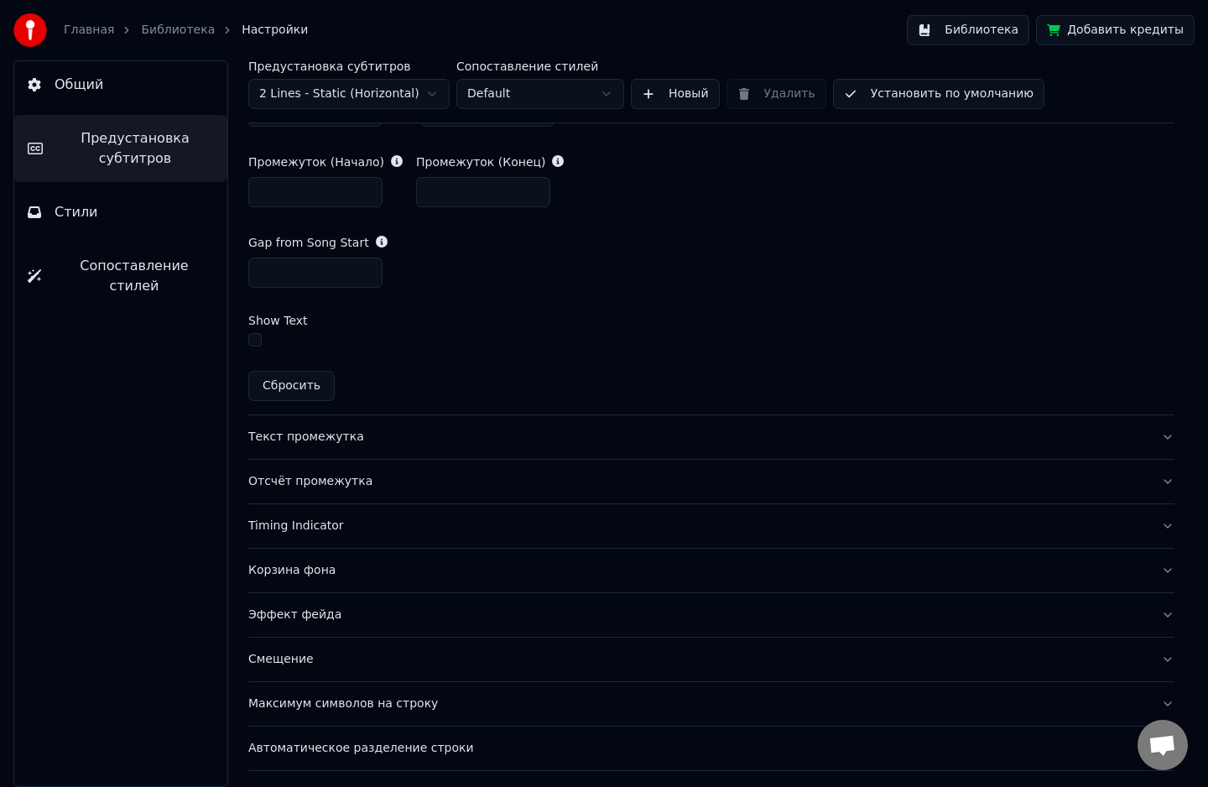
scroll to position [961, 0]
click at [285, 661] on div "Смещение" at bounding box center [697, 660] width 899 height 17
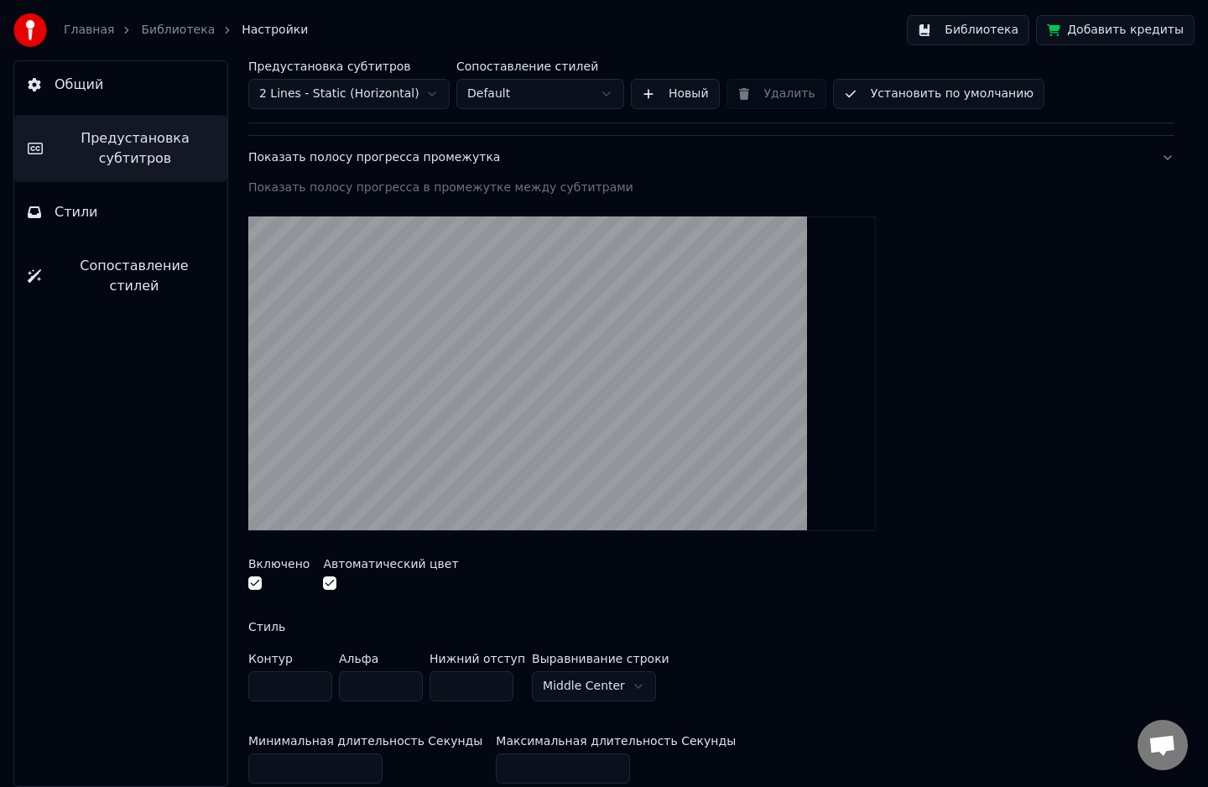
scroll to position [154, 0]
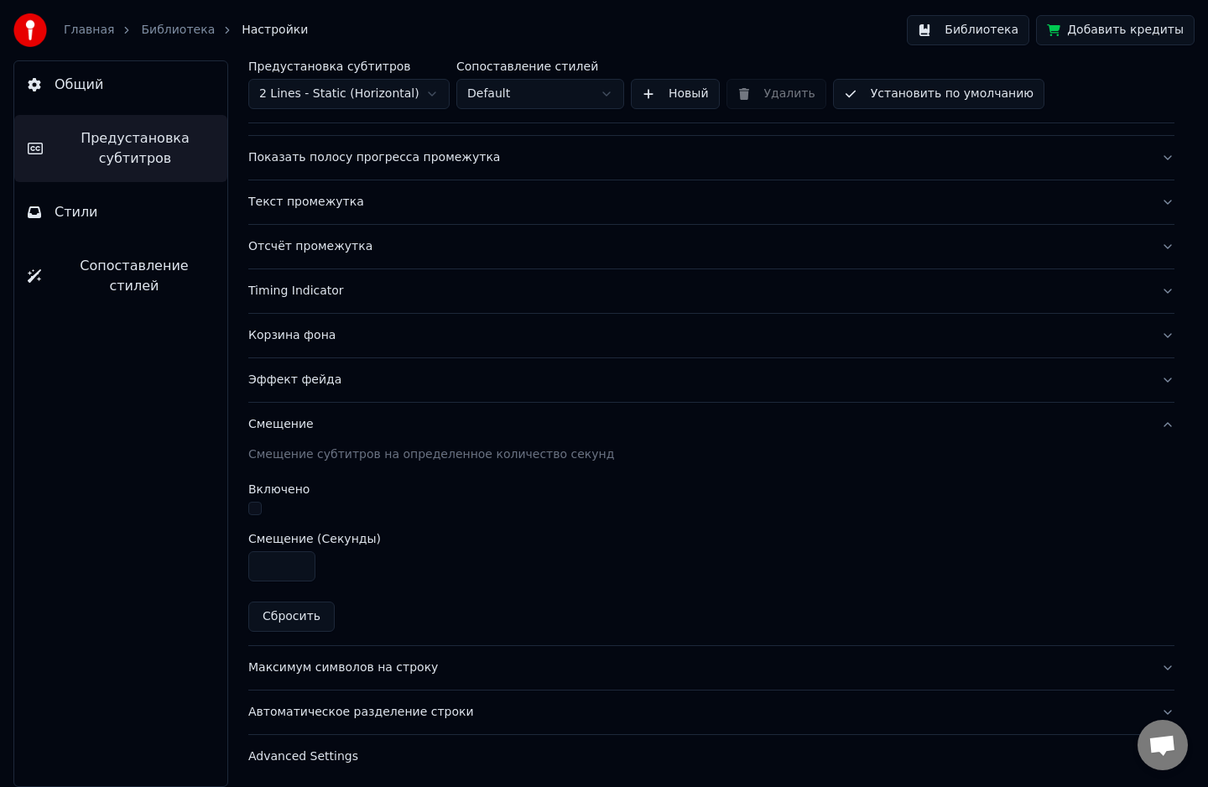
click at [302, 380] on div "Эффект фейда" at bounding box center [697, 380] width 899 height 17
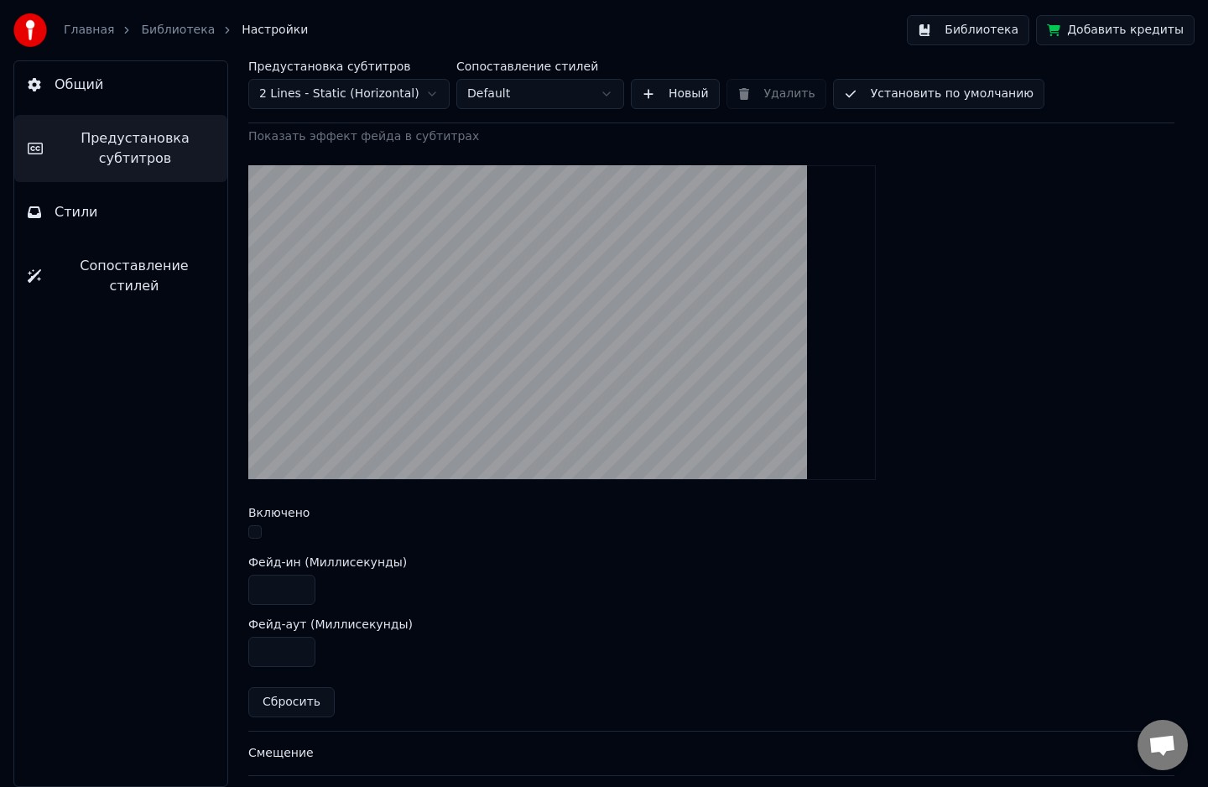
scroll to position [426, 0]
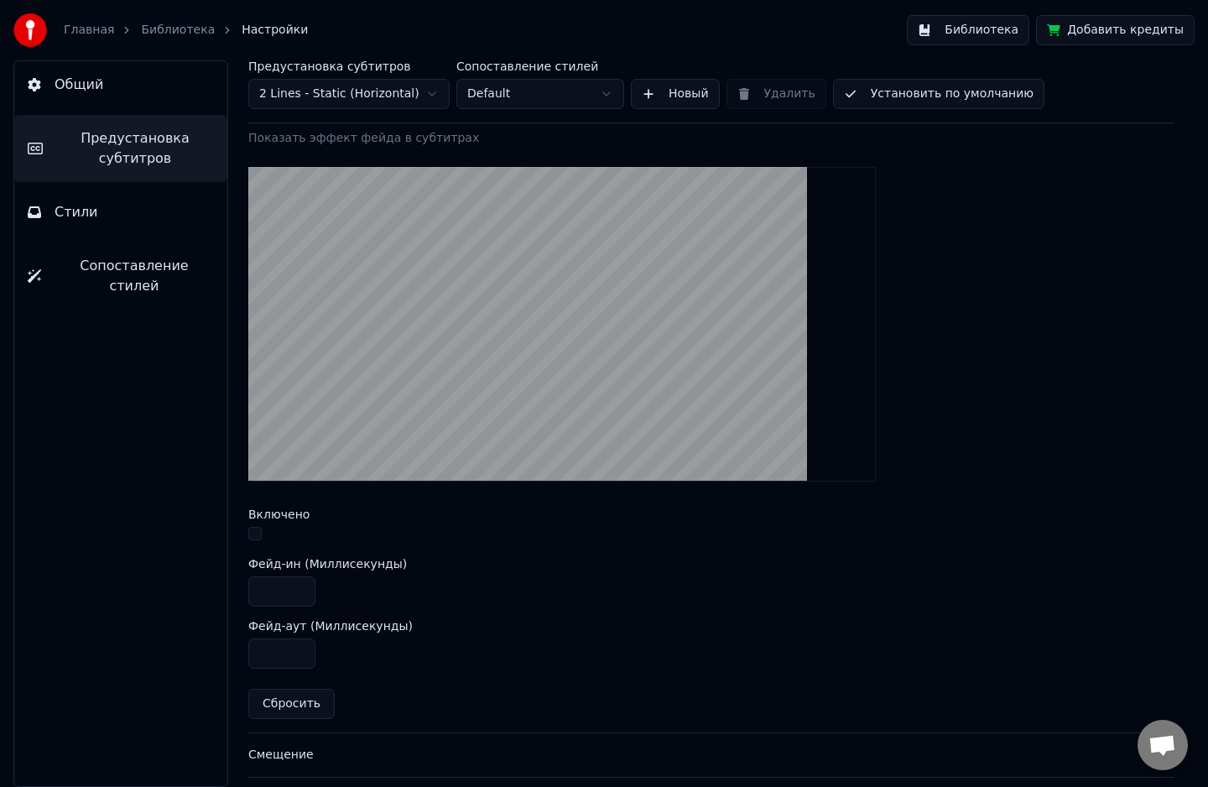
click at [255, 527] on button "button" at bounding box center [254, 533] width 13 height 13
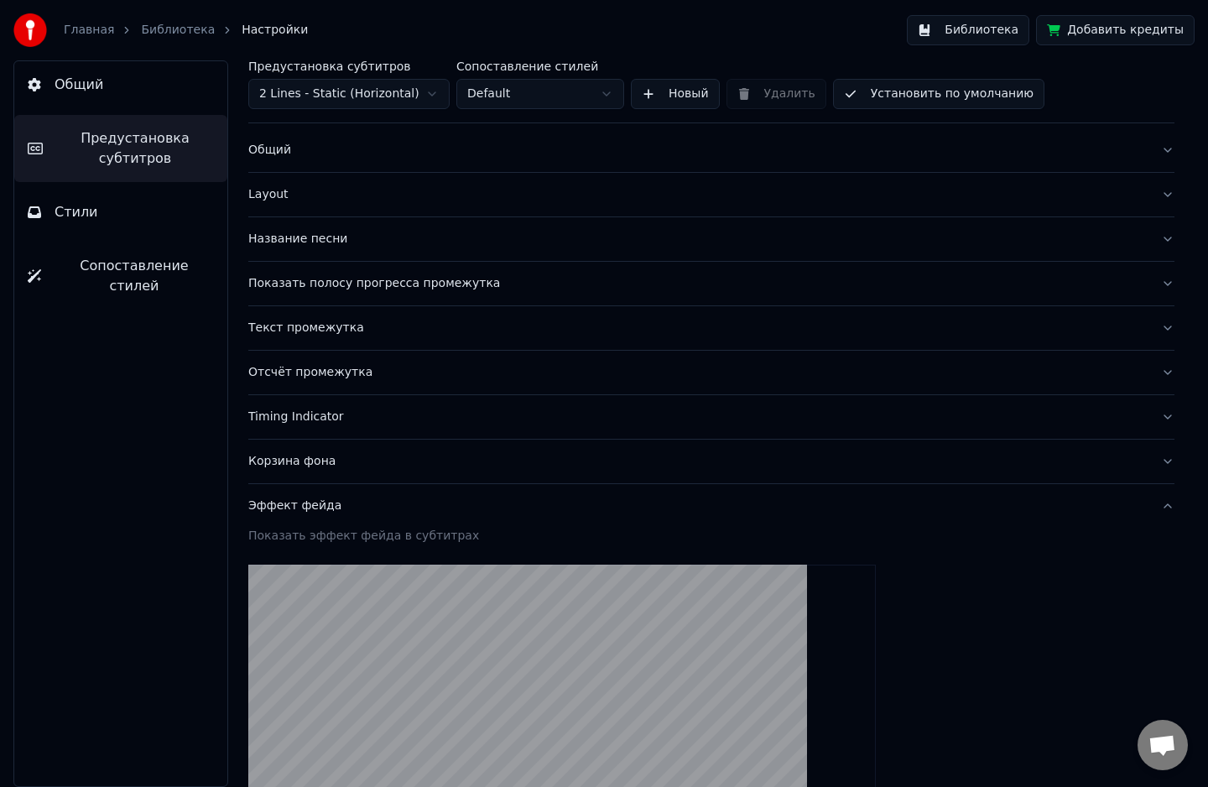
scroll to position [0, 0]
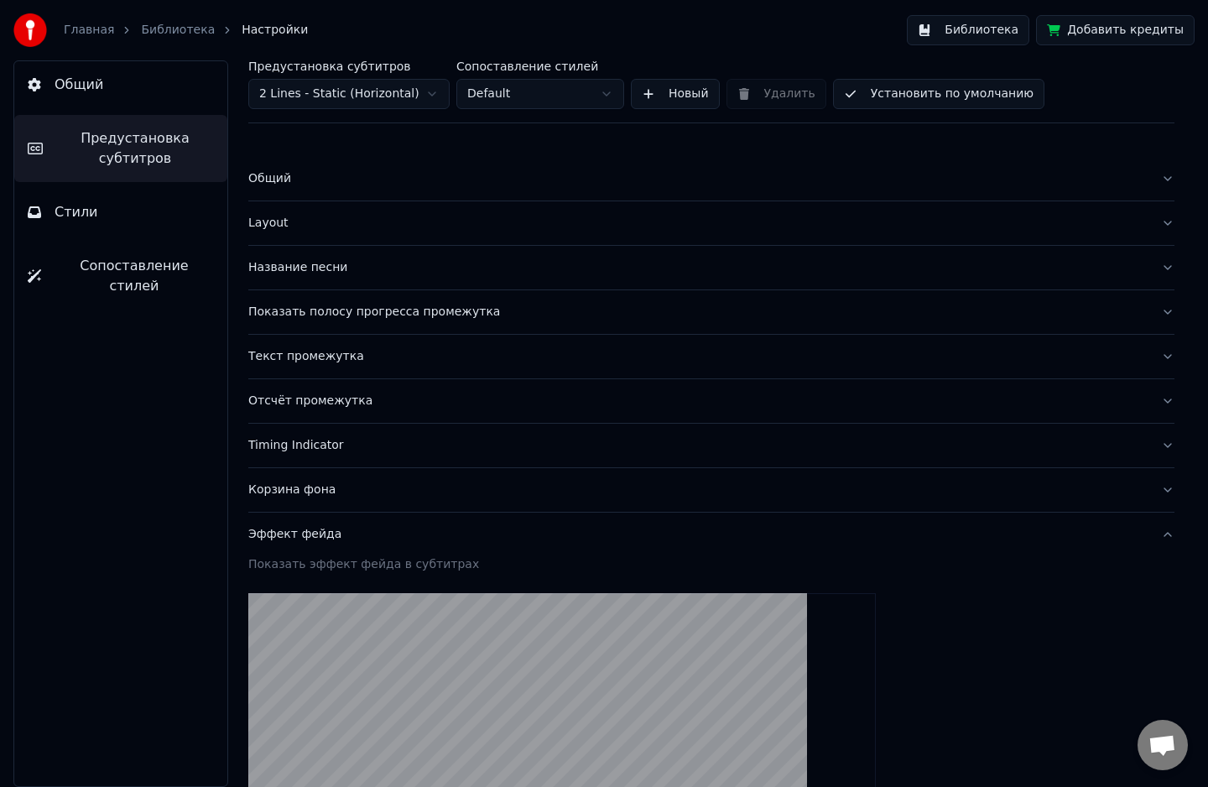
click at [314, 315] on div "Показать полосу прогресса промежутка" at bounding box center [697, 312] width 899 height 17
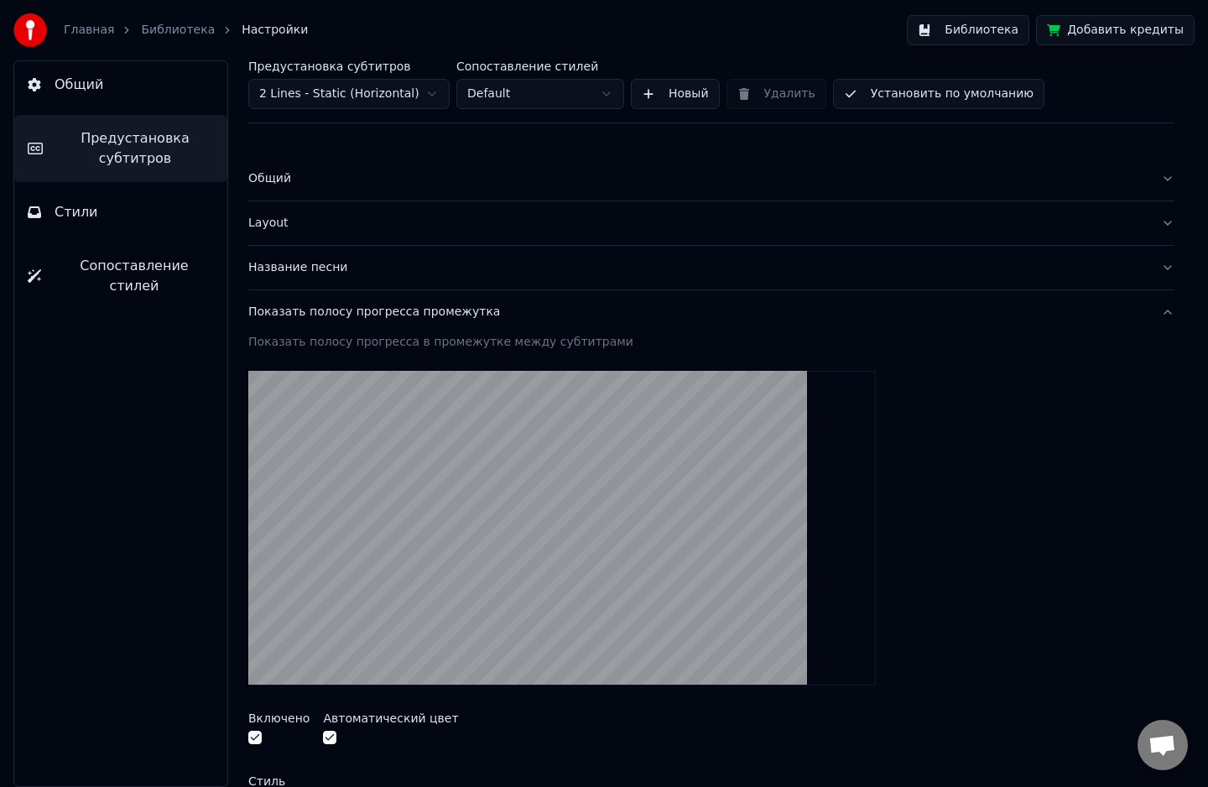
scroll to position [248, 0]
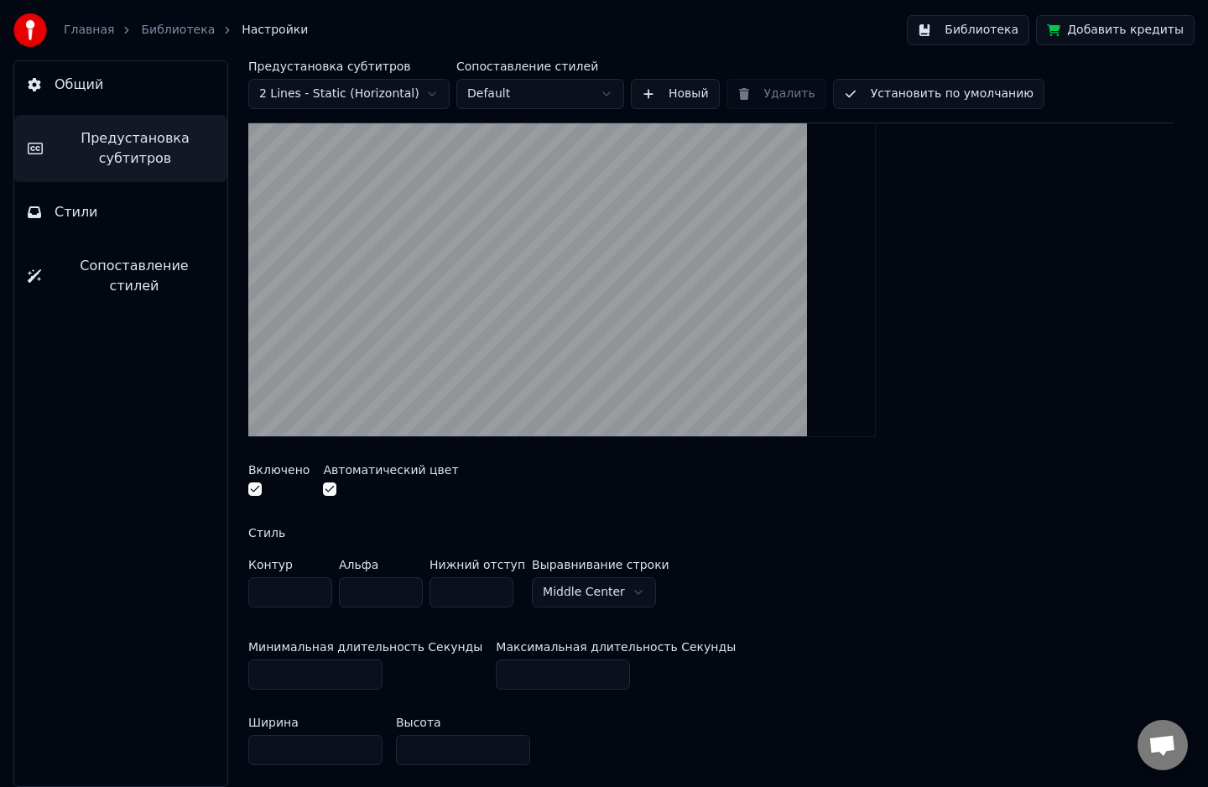
click at [254, 493] on button "button" at bounding box center [254, 488] width 13 height 13
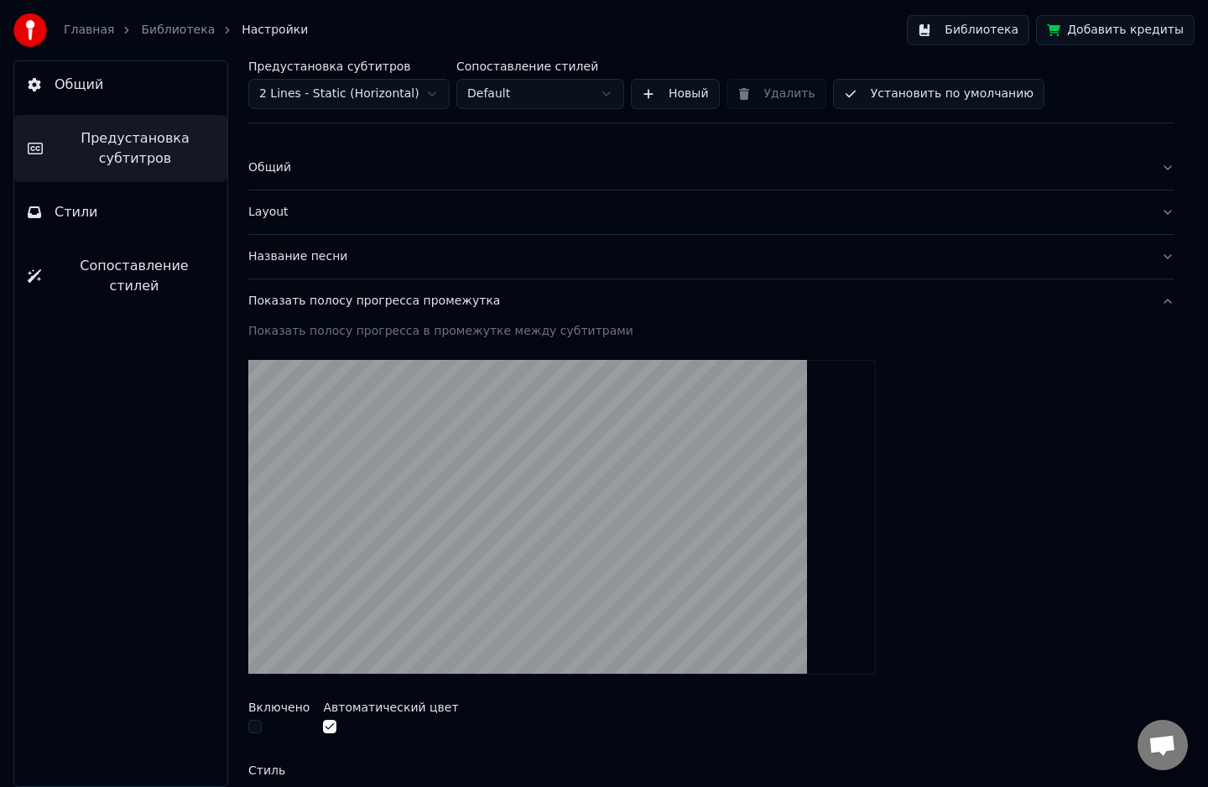
scroll to position [0, 0]
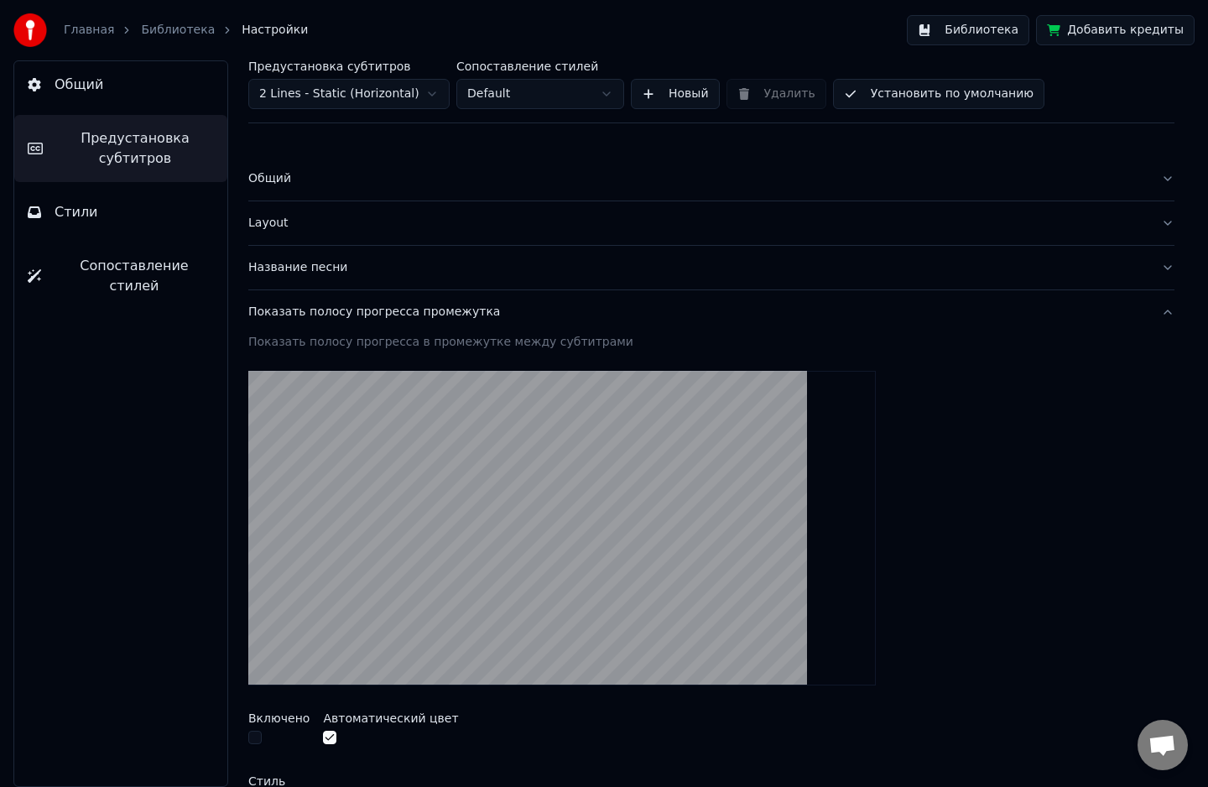
click at [109, 96] on button "Общий" at bounding box center [120, 84] width 213 height 47
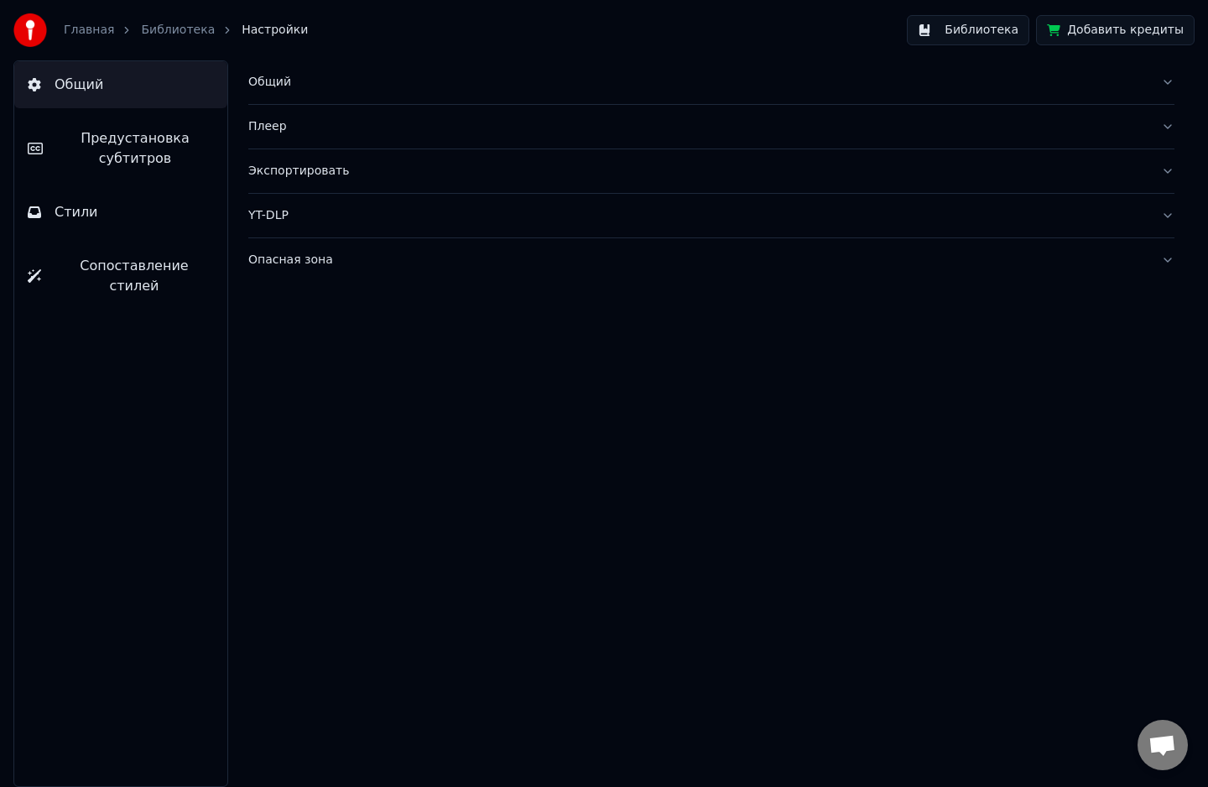
click at [133, 18] on div "Главная Библиотека Настройки" at bounding box center [160, 30] width 294 height 34
click at [148, 30] on link "Библиотека" at bounding box center [178, 30] width 74 height 17
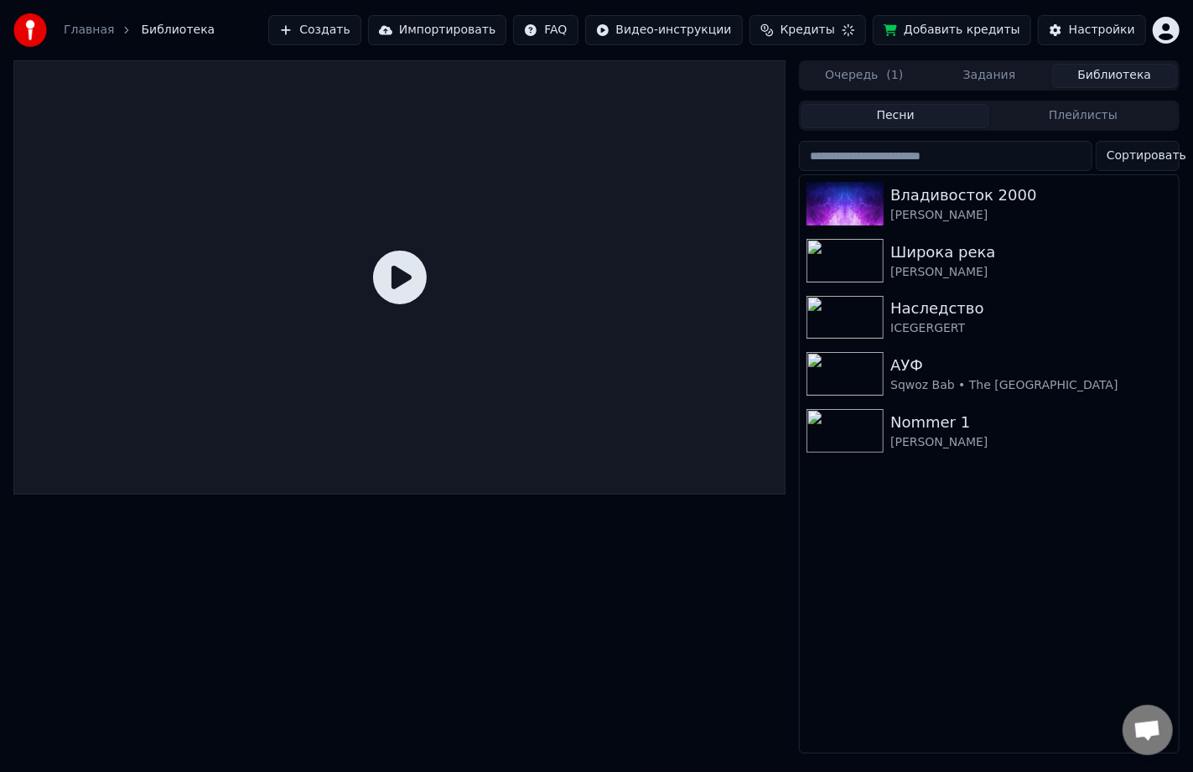
click at [408, 256] on icon at bounding box center [400, 278] width 54 height 54
click at [929, 239] on div "Широка река [PERSON_NAME]" at bounding box center [989, 260] width 379 height 57
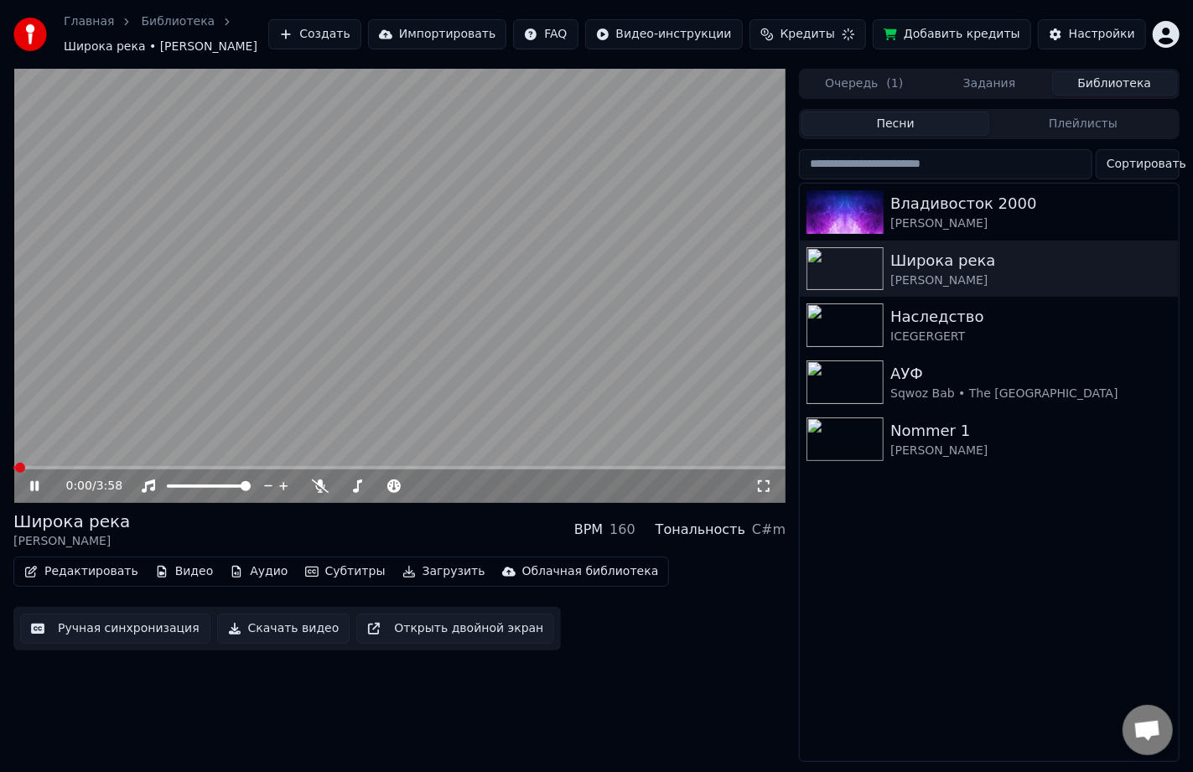
click at [54, 465] on video at bounding box center [399, 286] width 772 height 434
click at [65, 468] on span at bounding box center [399, 467] width 772 height 3
click at [39, 485] on icon at bounding box center [46, 486] width 39 height 13
click at [92, 466] on span at bounding box center [399, 467] width 772 height 3
click at [91, 466] on span at bounding box center [52, 467] width 78 height 3
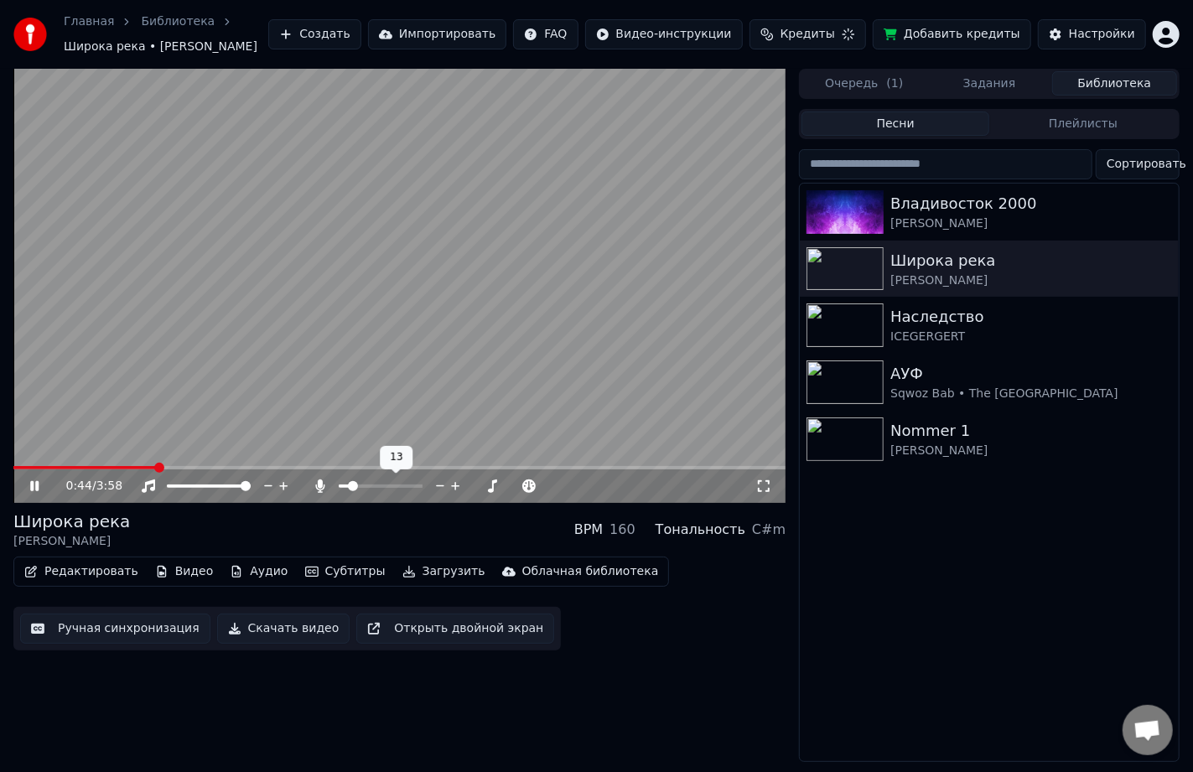
click at [349, 488] on span at bounding box center [353, 486] width 10 height 10
click at [490, 485] on icon at bounding box center [493, 486] width 16 height 17
click at [478, 488] on icon at bounding box center [478, 486] width 16 height 17
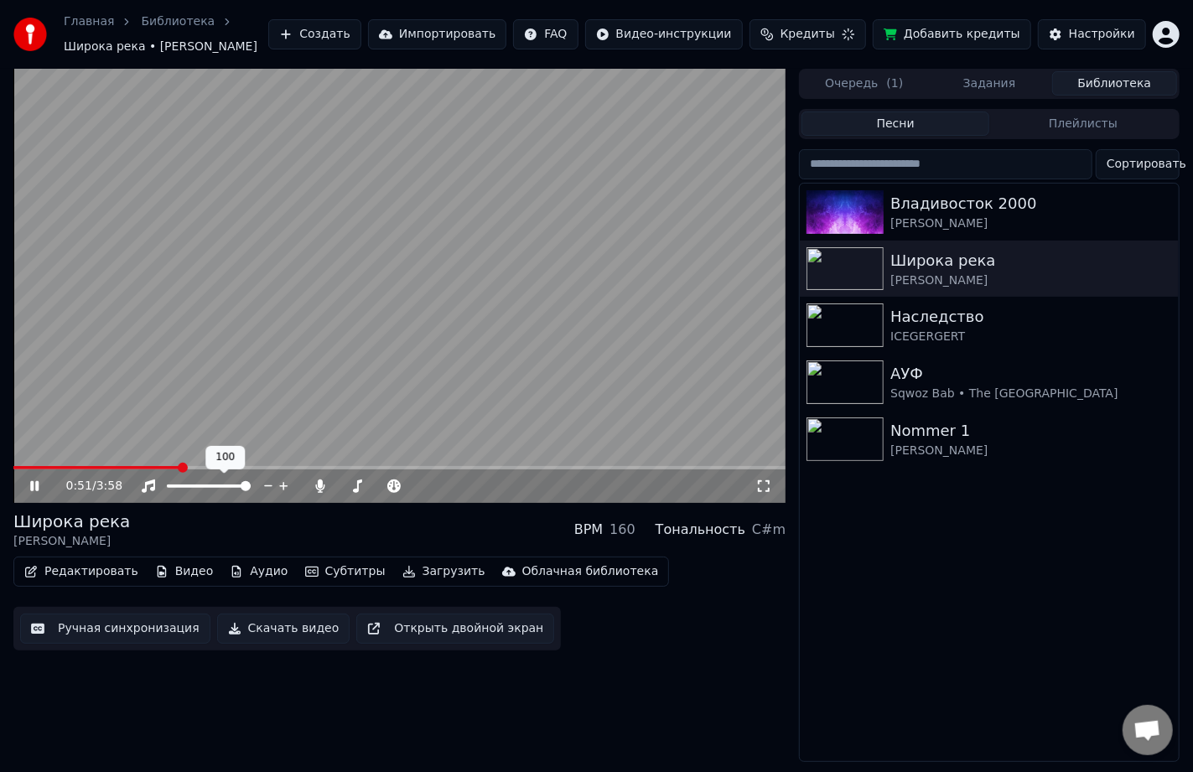
click at [287, 486] on icon at bounding box center [283, 486] width 8 height 8
click at [455, 482] on icon at bounding box center [456, 486] width 16 height 17
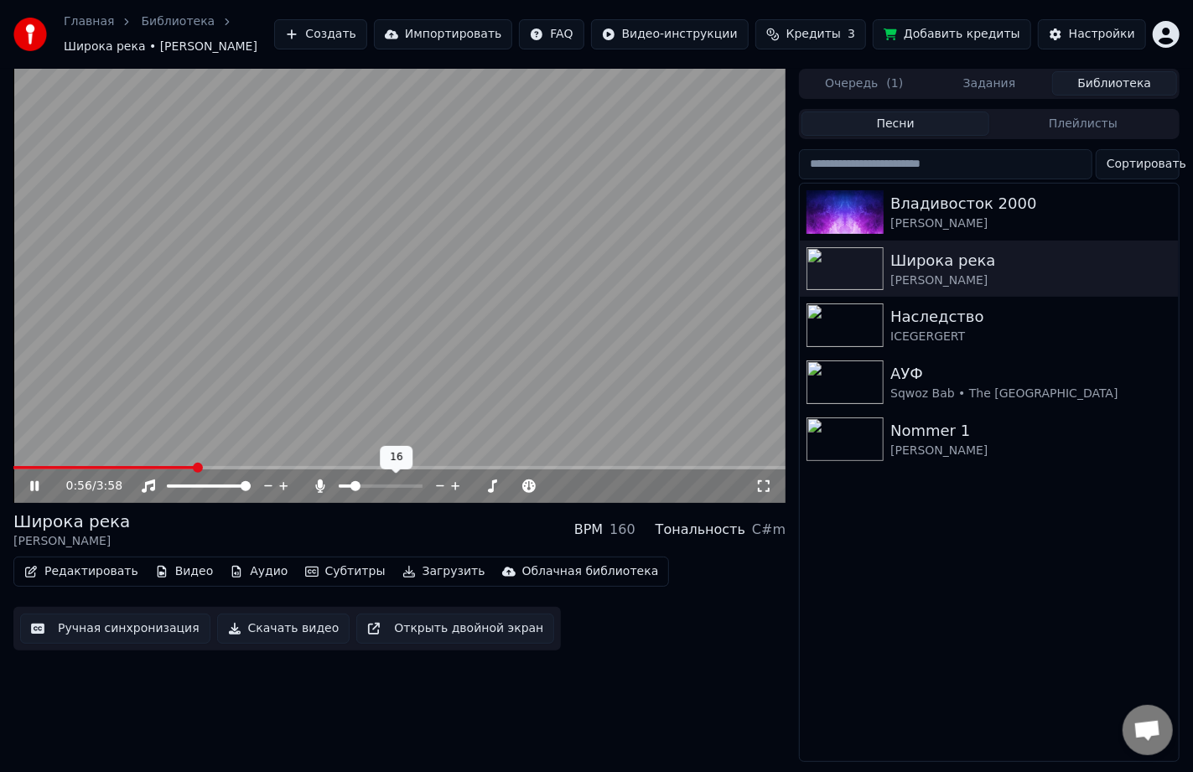
click at [455, 482] on icon at bounding box center [456, 486] width 16 height 17
click at [351, 486] on span at bounding box center [356, 486] width 10 height 10
click at [320, 485] on icon at bounding box center [319, 486] width 17 height 13
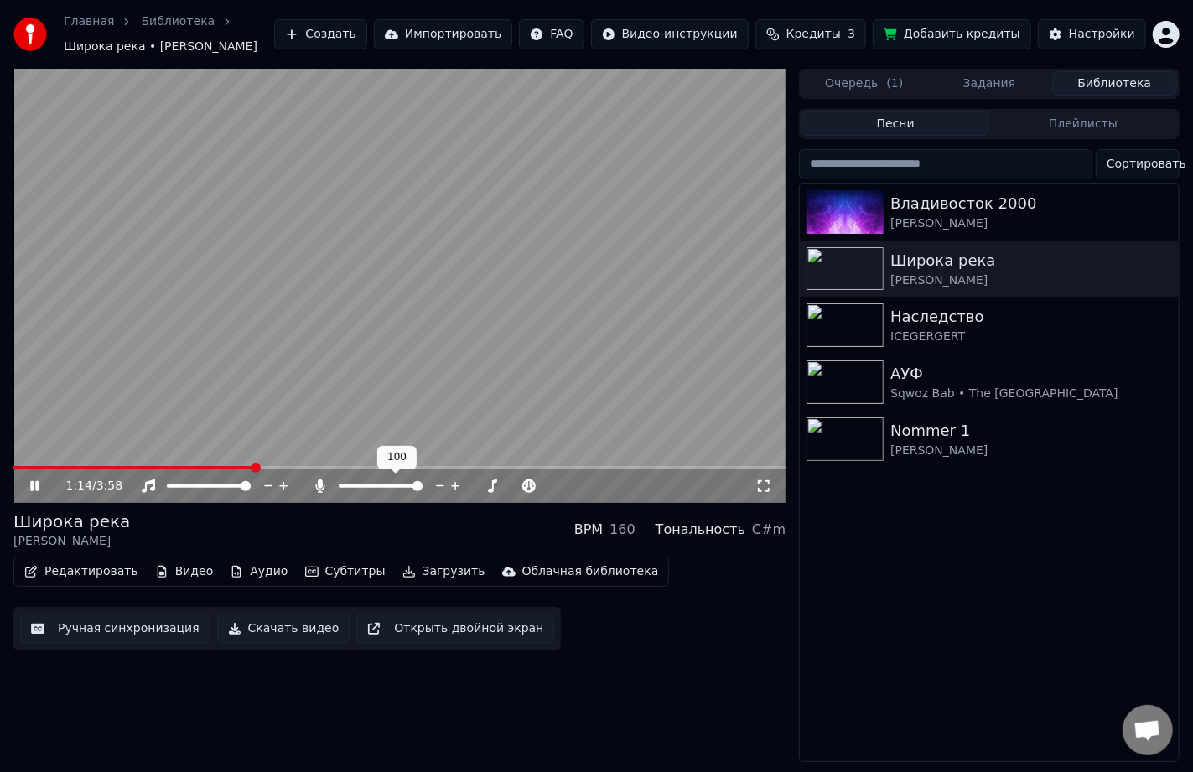
click at [320, 488] on icon at bounding box center [319, 486] width 9 height 13
click at [688, 654] on div "1:14 / 3:58 Широка река [PERSON_NAME] BPM 160 Тональность C#m Редактировать Вид…" at bounding box center [399, 416] width 772 height 694
click at [294, 632] on button "Скачать видео" at bounding box center [283, 629] width 133 height 30
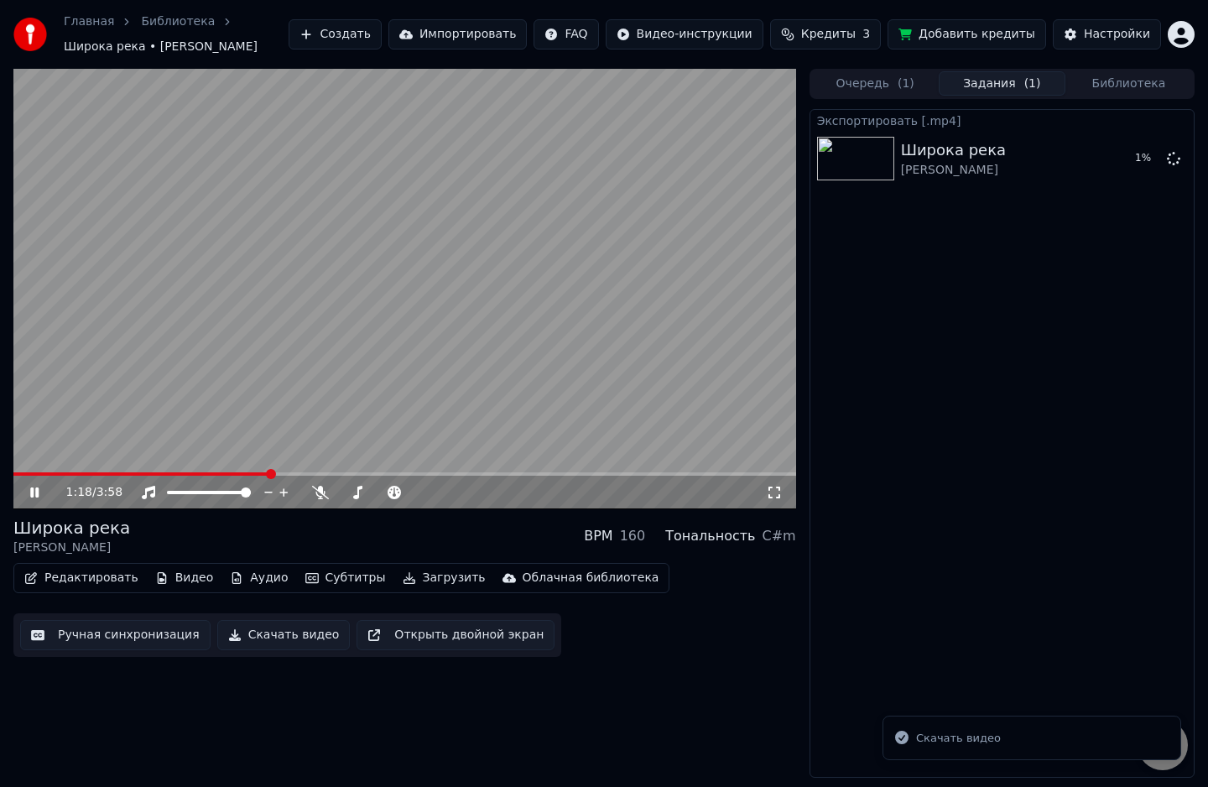
click at [898, 87] on span "( 1 )" at bounding box center [905, 83] width 17 height 17
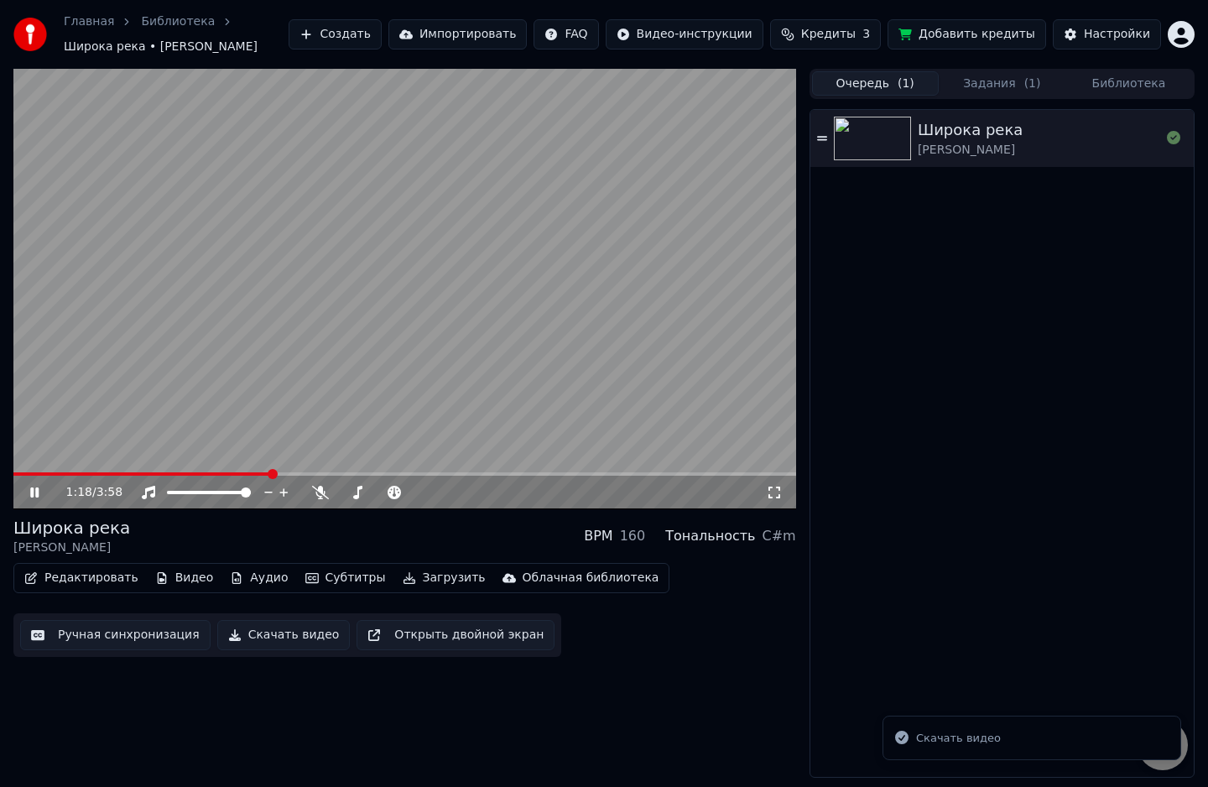
click at [1117, 78] on button "Библиотека" at bounding box center [1128, 83] width 127 height 24
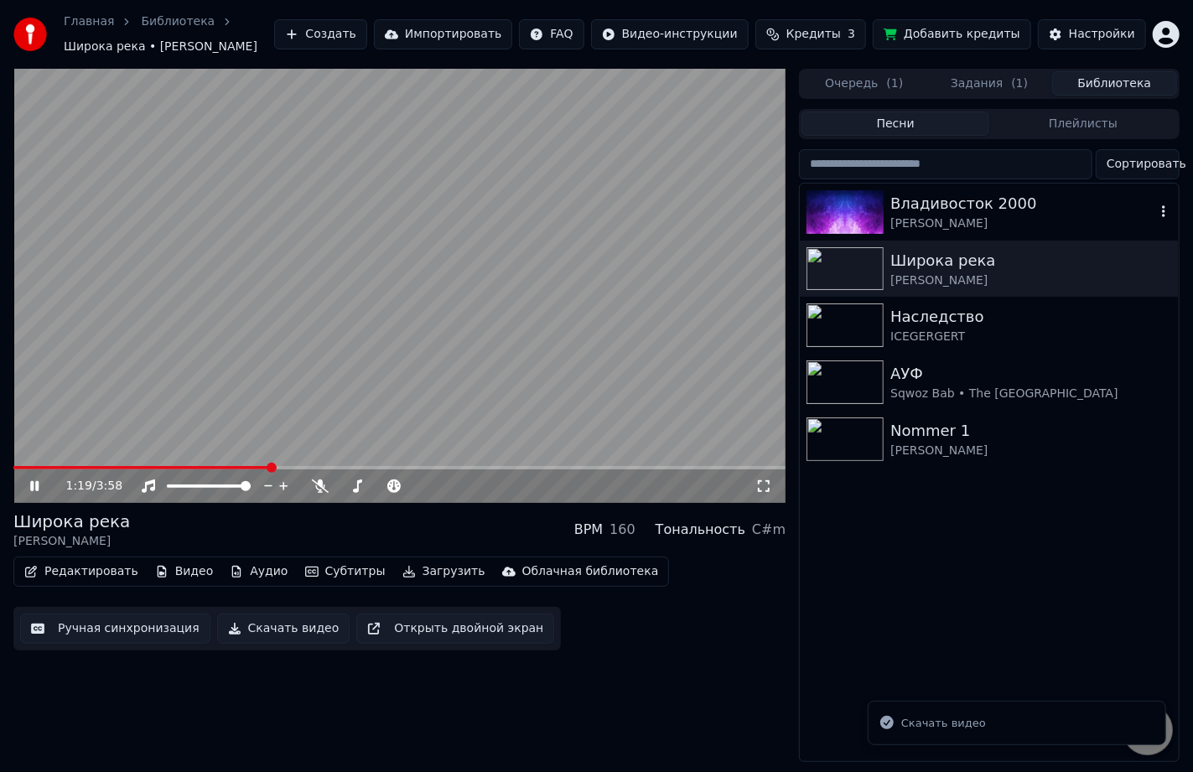
click at [969, 229] on div "[PERSON_NAME]" at bounding box center [1023, 224] width 265 height 17
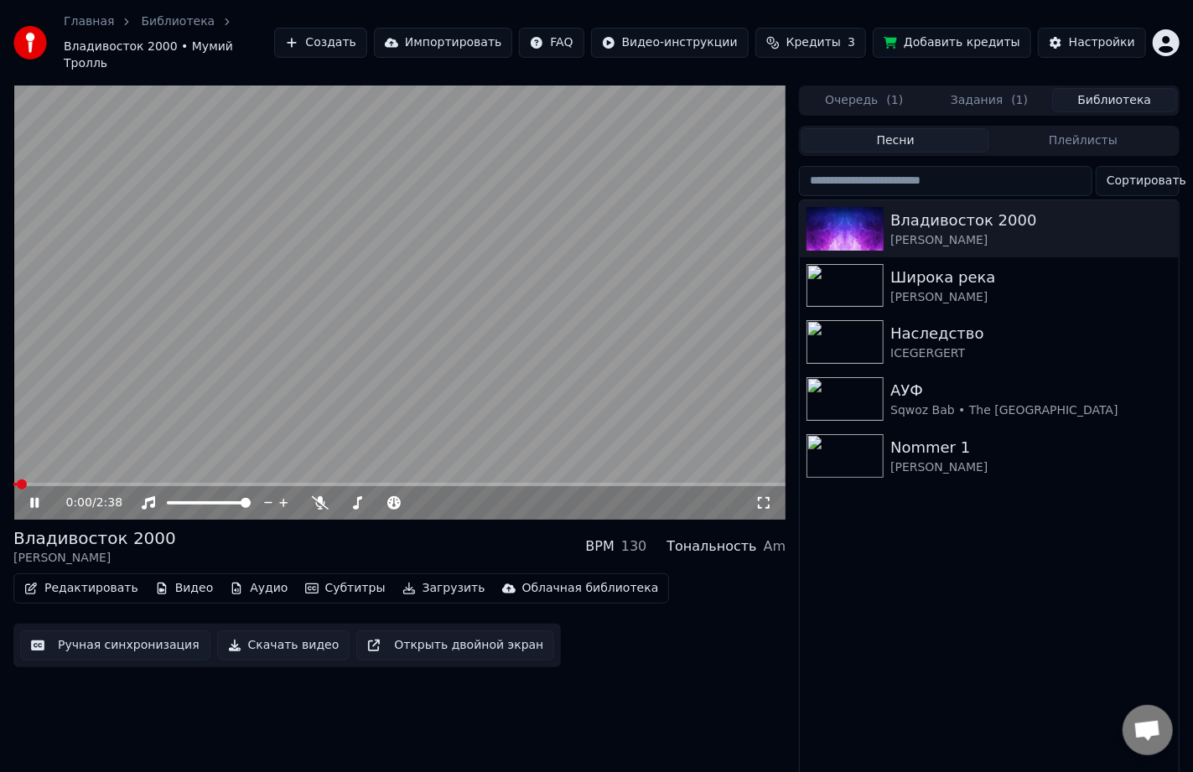
click at [403, 577] on button "Загрузить" at bounding box center [444, 588] width 96 height 23
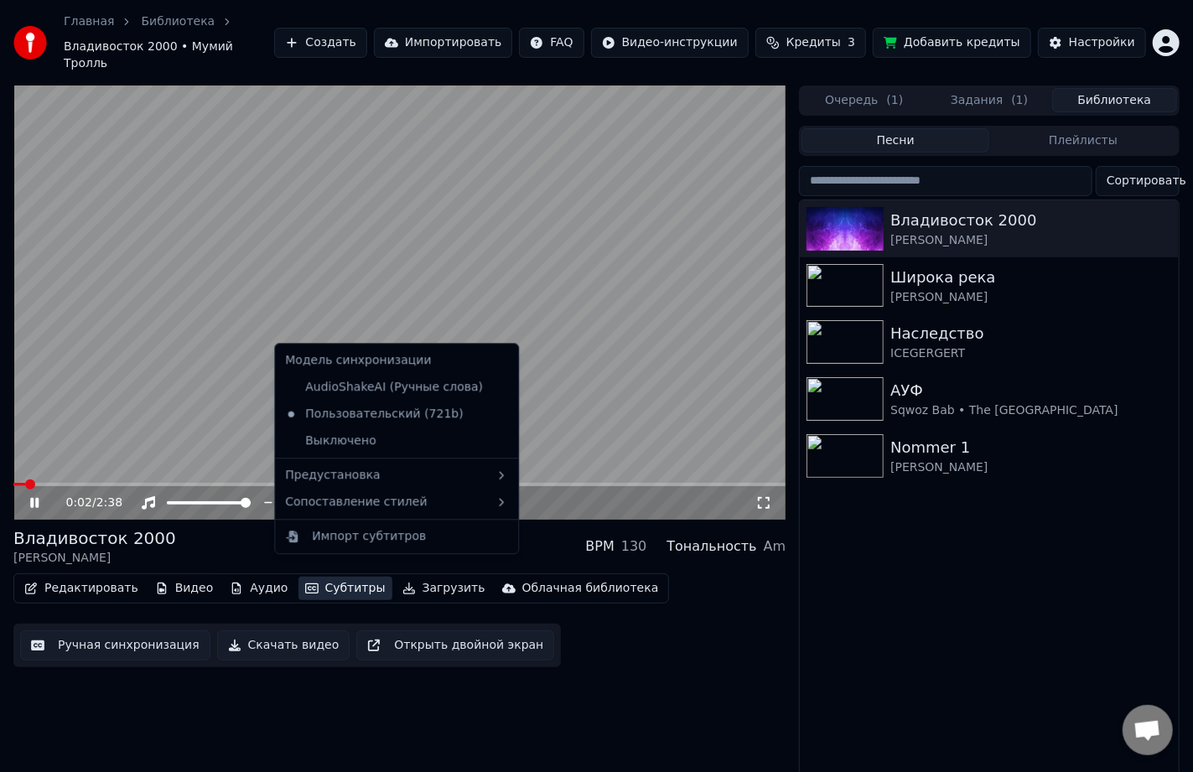
click at [282, 632] on button "Скачать видео" at bounding box center [283, 646] width 133 height 30
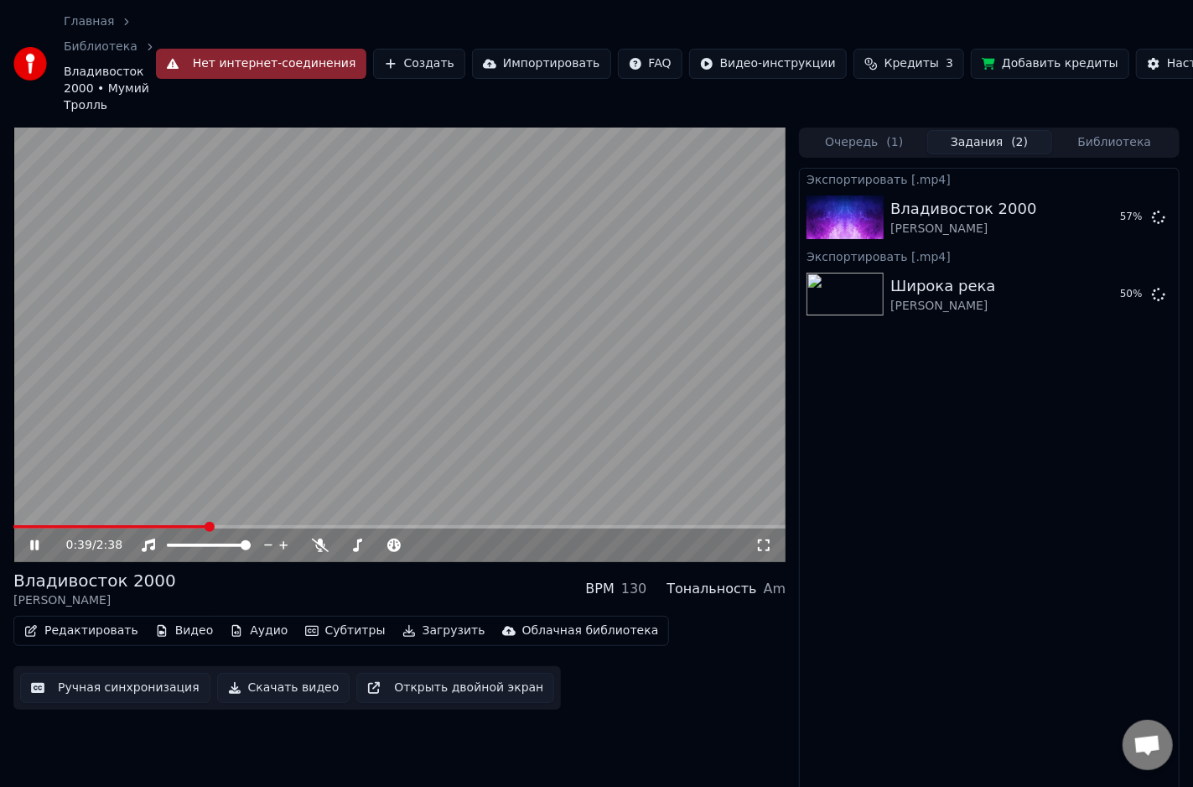
click at [29, 549] on icon at bounding box center [46, 544] width 39 height 13
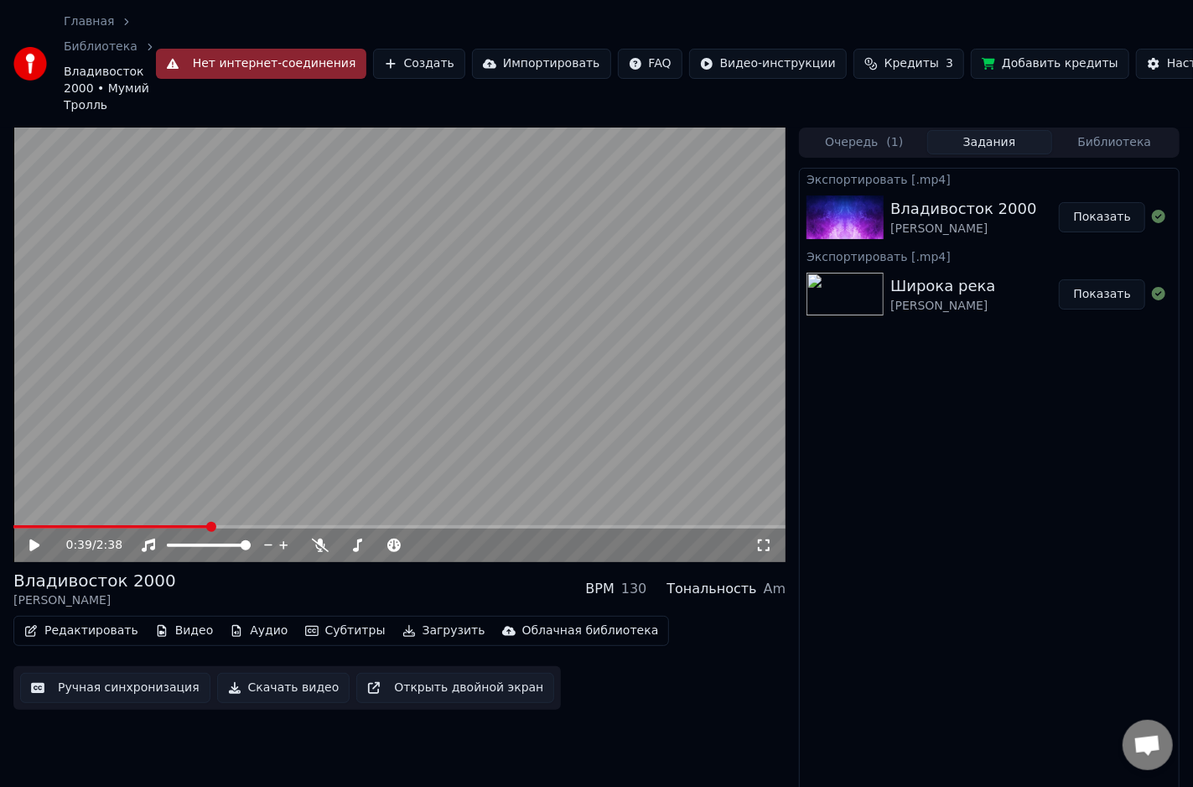
click at [1110, 220] on button "Показать" at bounding box center [1102, 217] width 86 height 30
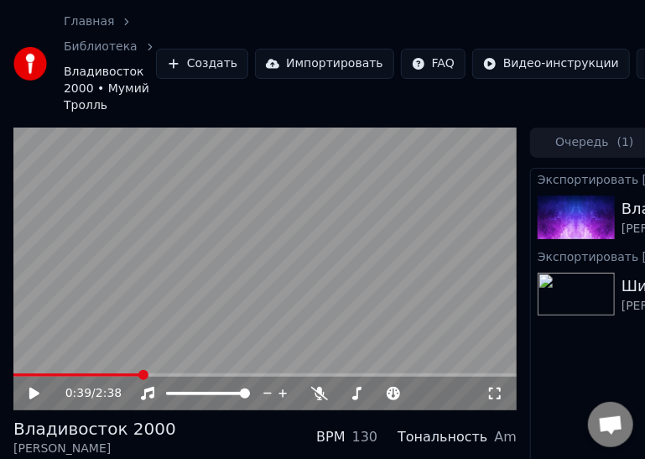
click at [344, 190] on video at bounding box center [264, 268] width 503 height 283
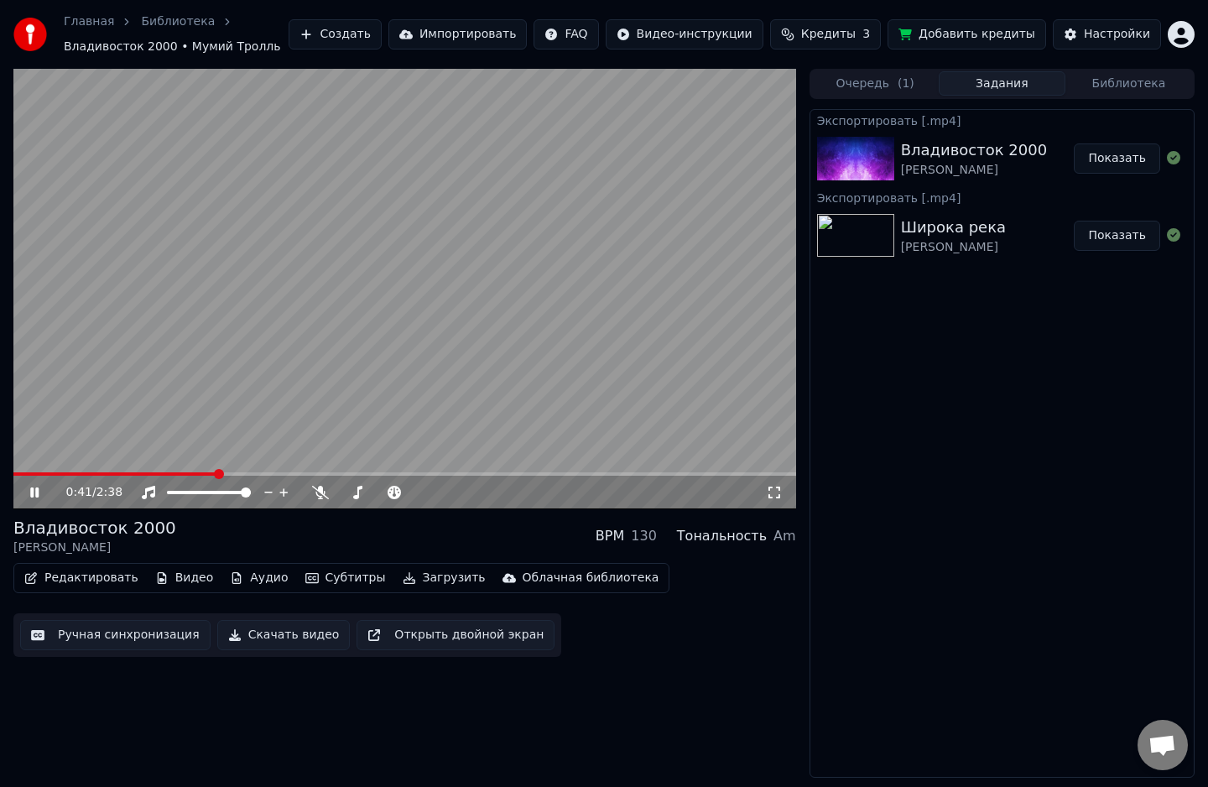
click at [534, 344] on video at bounding box center [404, 289] width 782 height 440
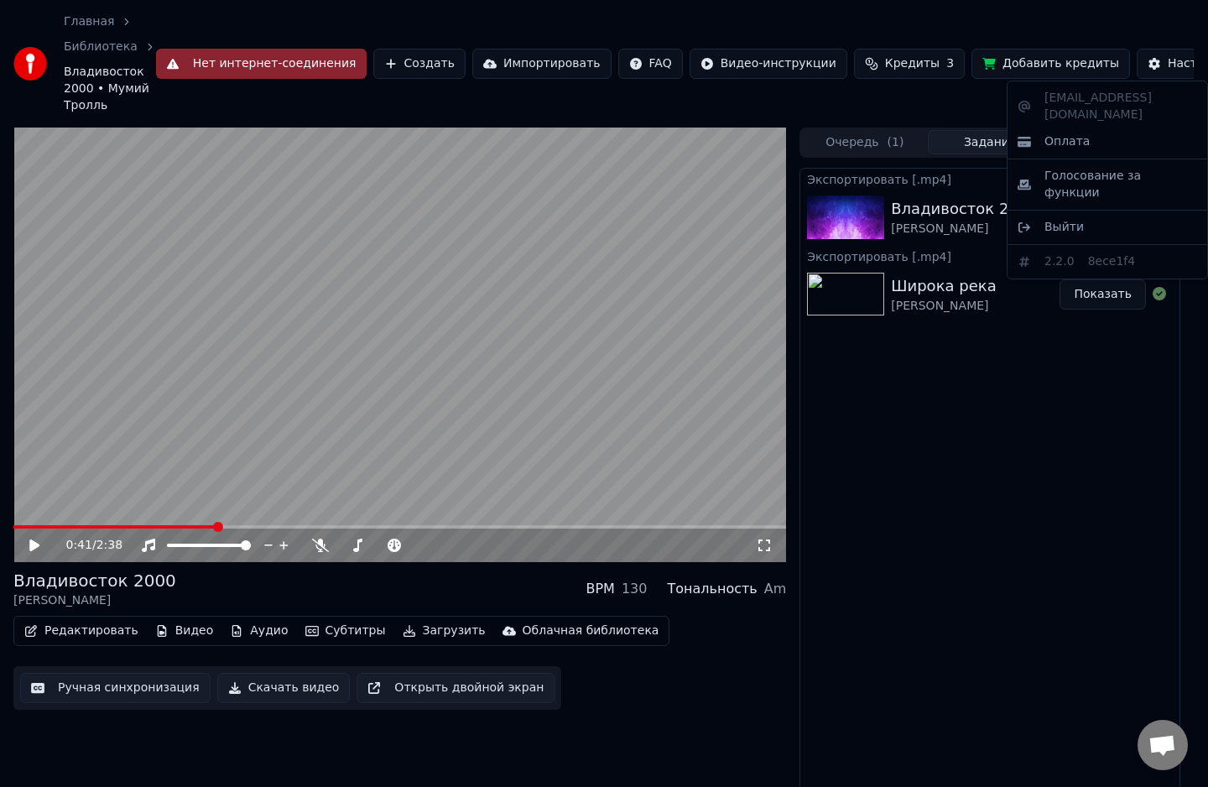
click at [1167, 56] on html "Главная Библиотека [GEOGRAPHIC_DATA] 2000 • Мумий Тролль Нет интернет-соединени…" at bounding box center [604, 393] width 1208 height 787
click at [1080, 214] on div "Выйти" at bounding box center [1107, 227] width 193 height 27
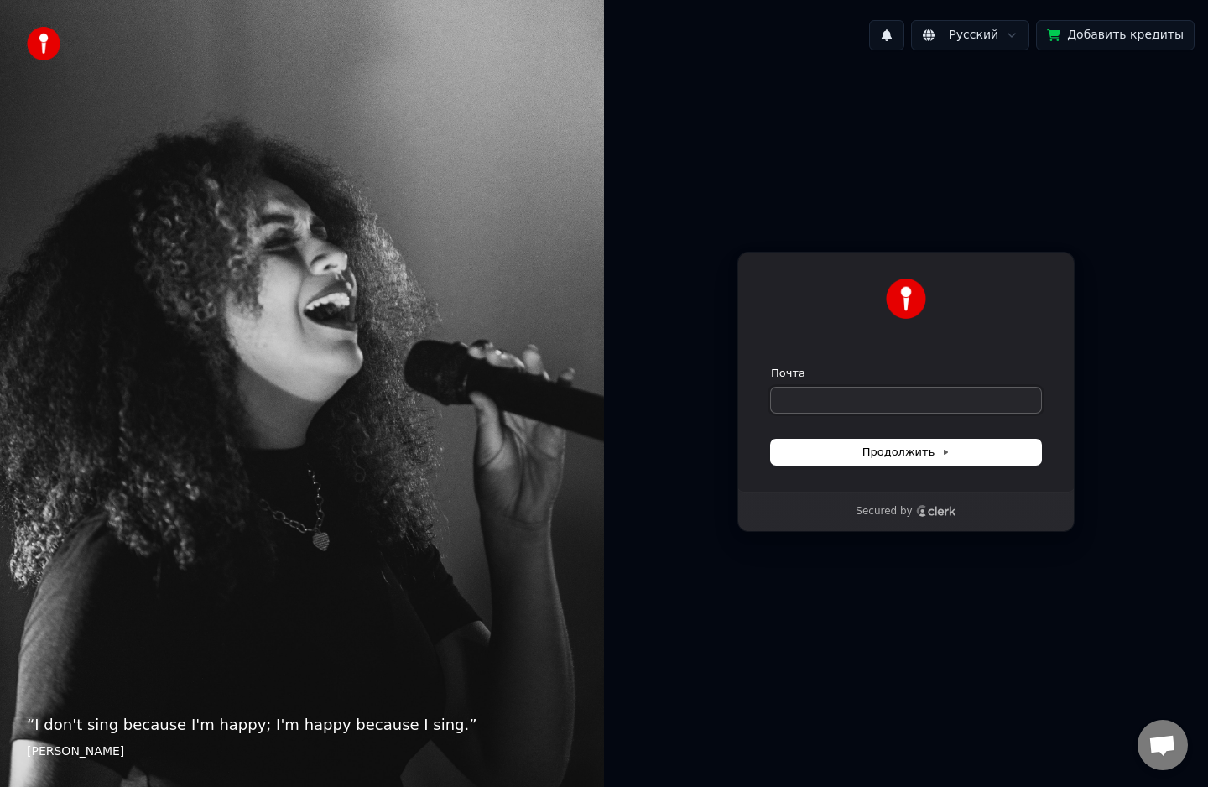
click at [857, 408] on input "Почта" at bounding box center [906, 399] width 270 height 25
type input "*"
click at [771, 366] on button "submit" at bounding box center [771, 366] width 0 height 0
type input "**********"
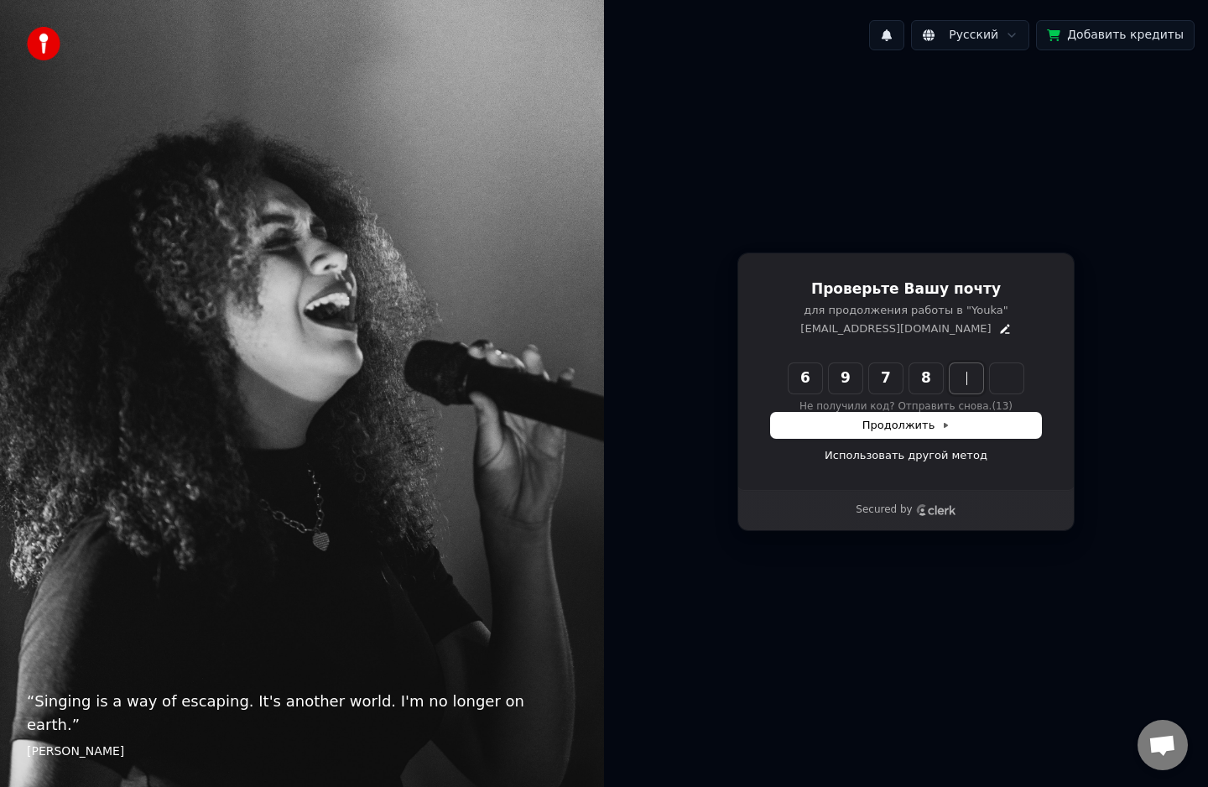
type input "******"
